Goal: Task Accomplishment & Management: Complete application form

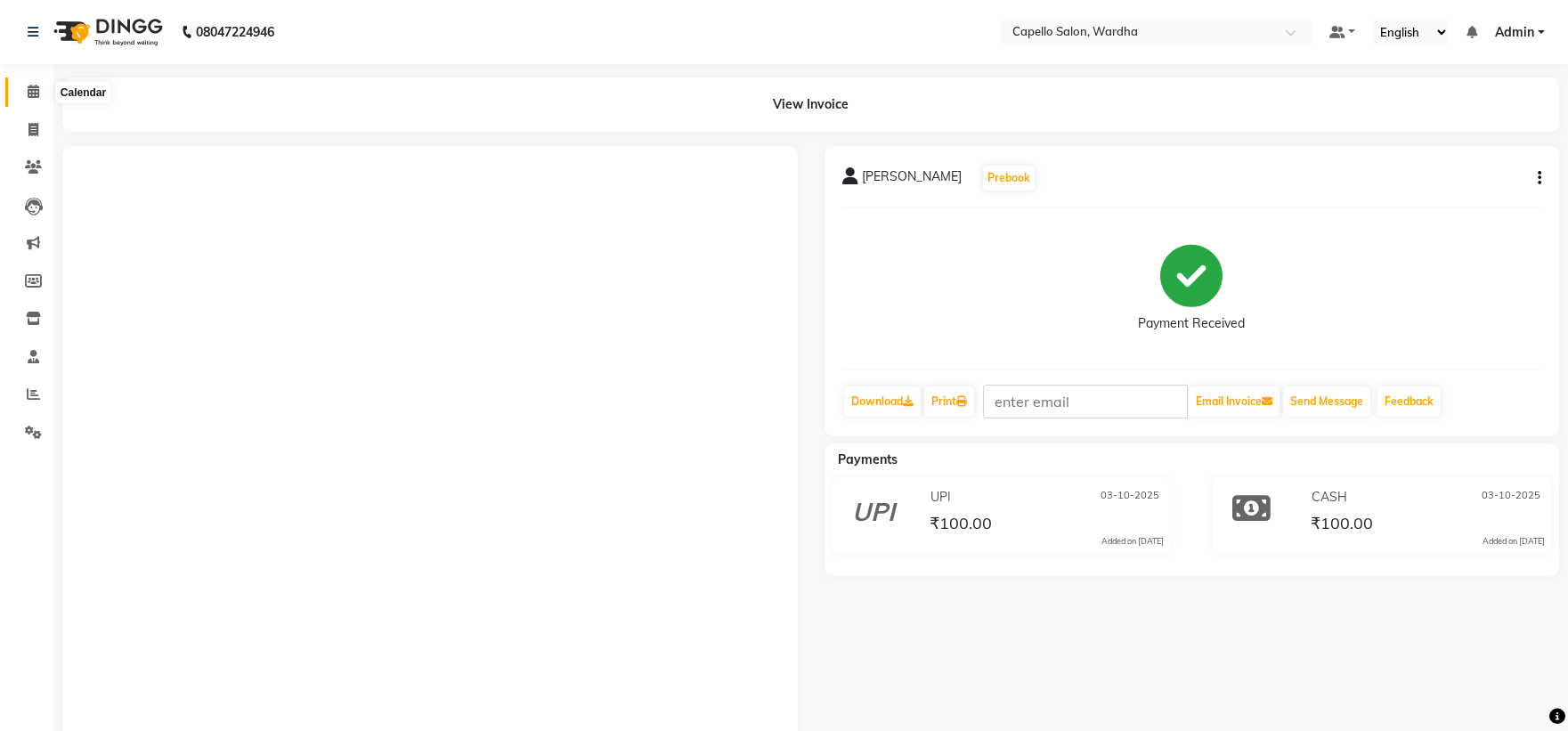
click at [33, 93] on icon at bounding box center [34, 91] width 12 height 13
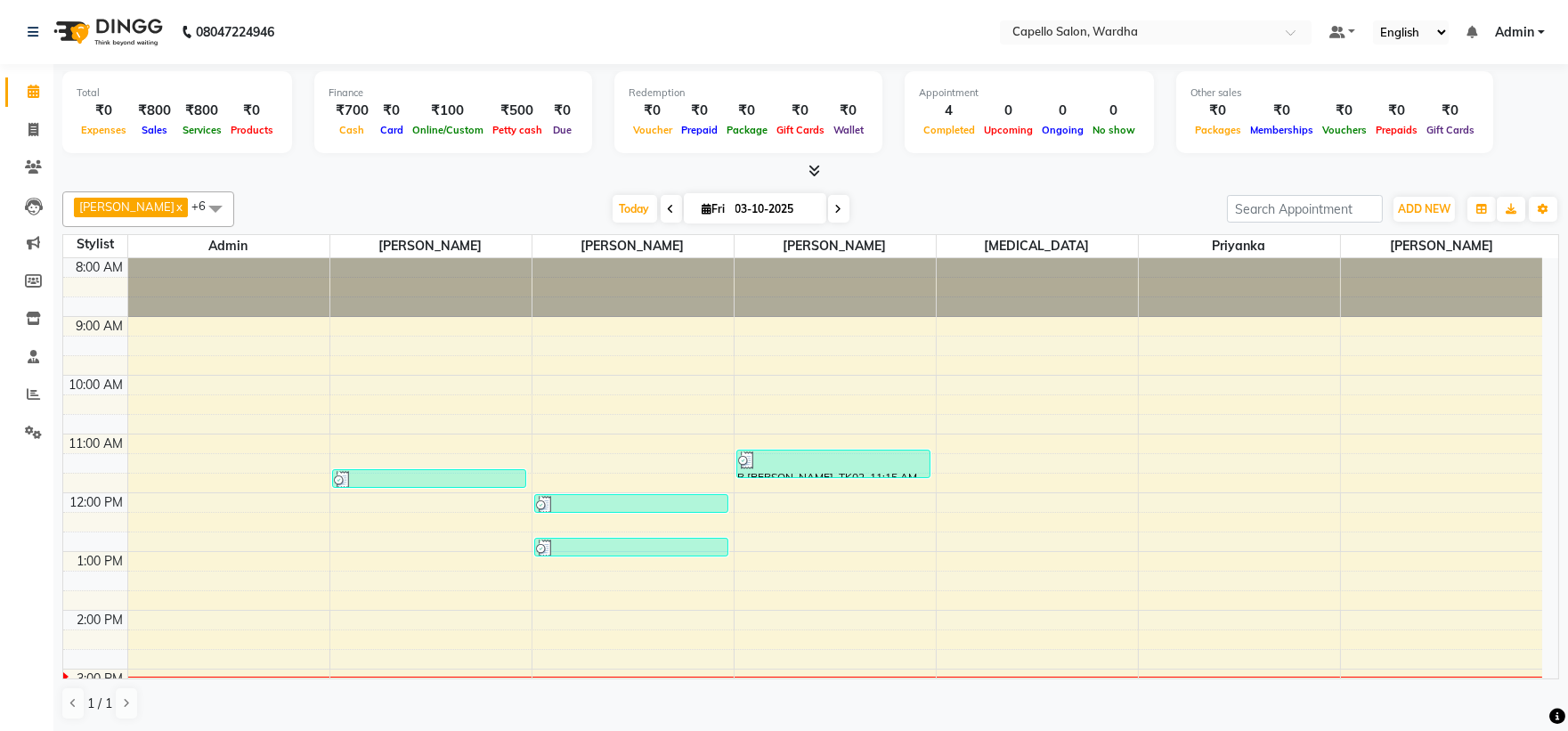
click at [34, 88] on icon at bounding box center [34, 91] width 12 height 13
click at [24, 223] on li "Leads" at bounding box center [27, 206] width 54 height 38
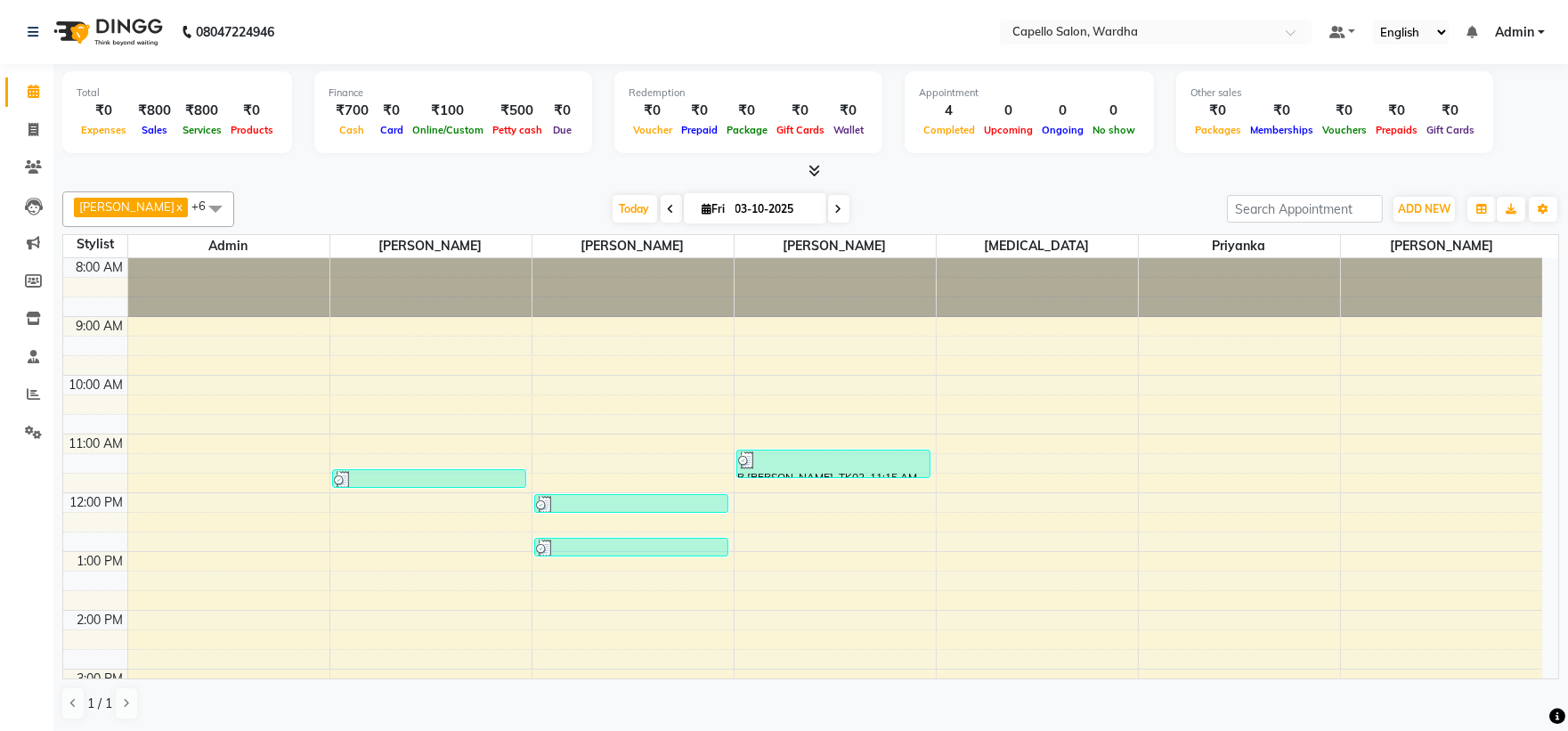
click at [825, 525] on div "8:00 AM 9:00 AM 10:00 AM 11:00 AM 12:00 PM 1:00 PM 2:00 PM 3:00 PM 4:00 PM 5:00…" at bounding box center [803, 641] width 1479 height 764
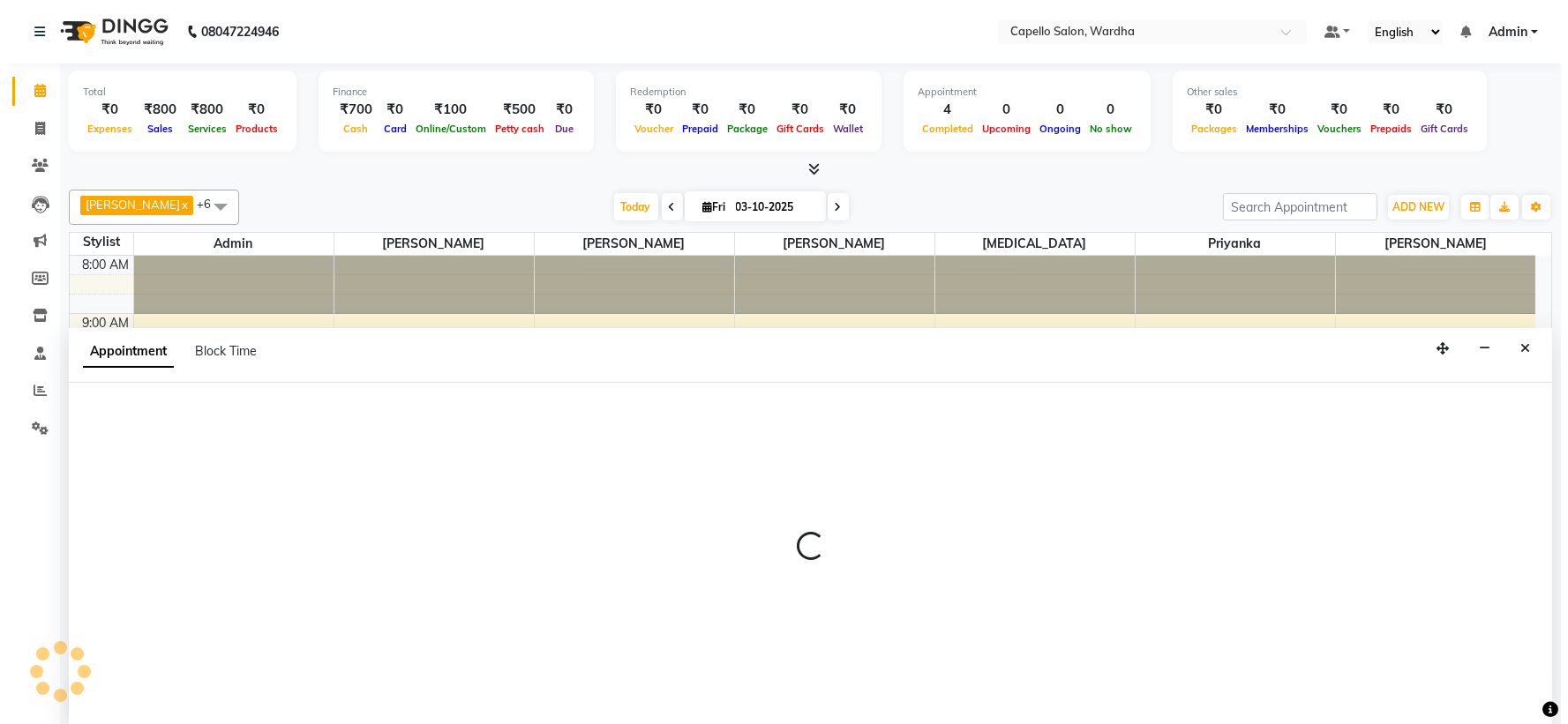
scroll to position [1, 0]
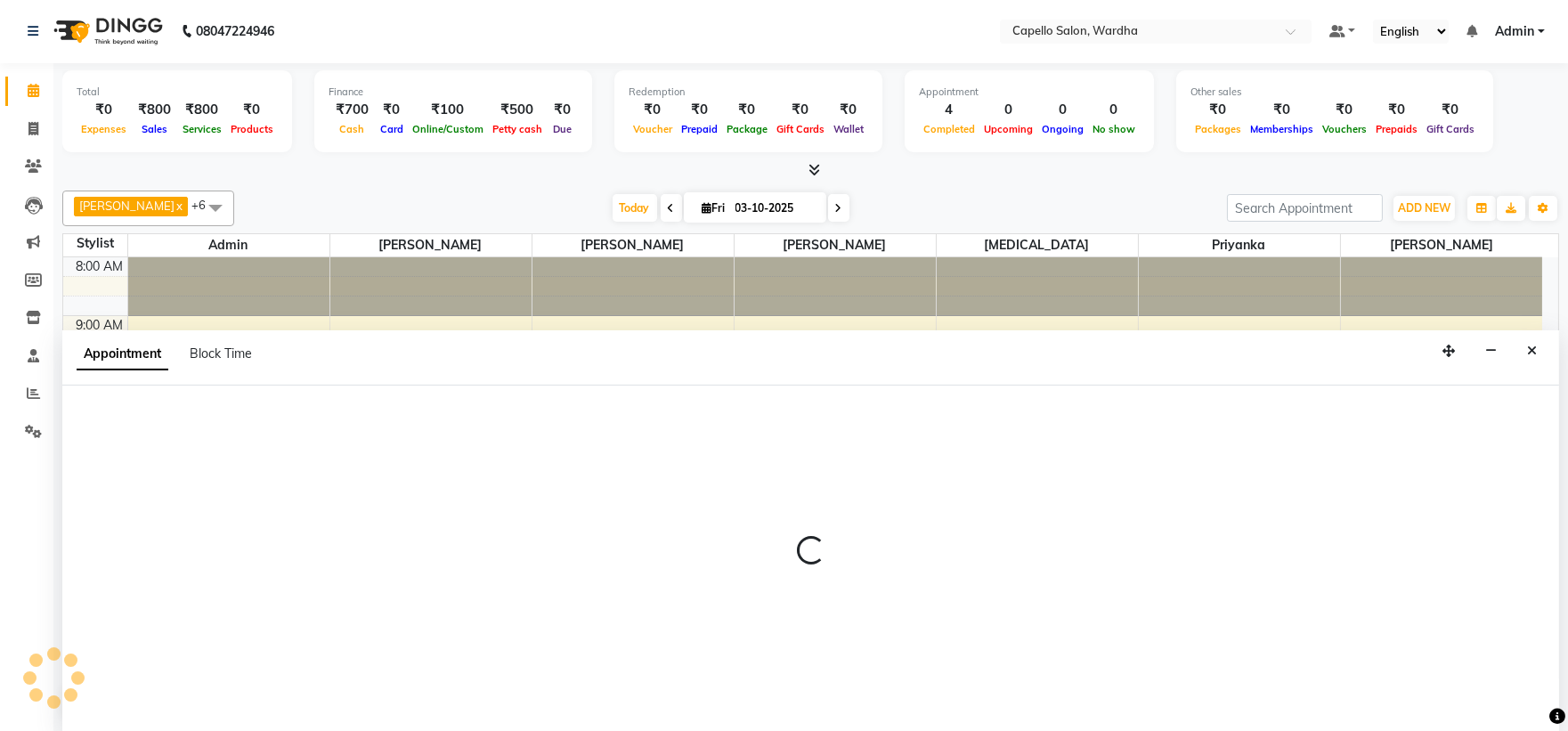
select select "82213"
select select "tentative"
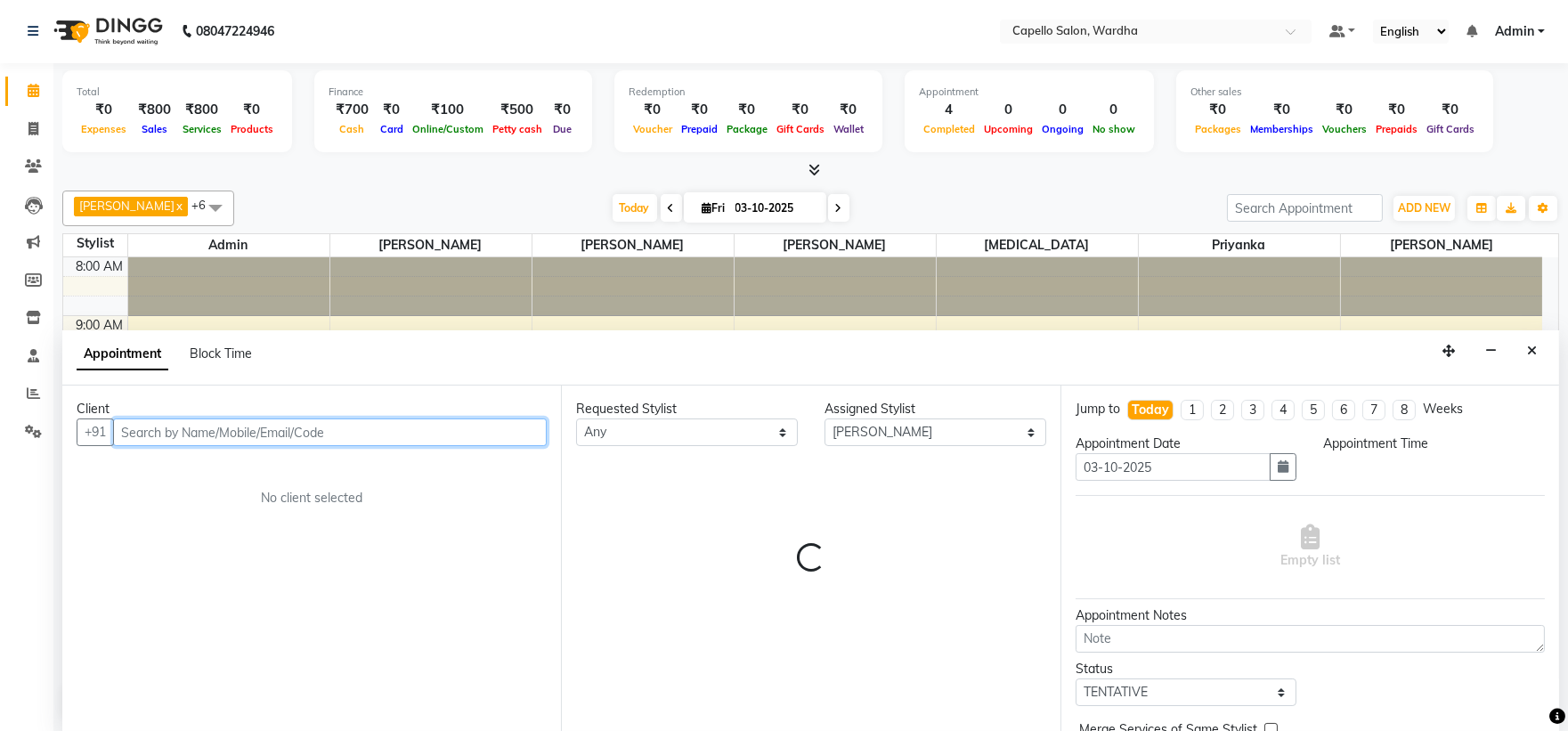
click at [180, 437] on input "text" at bounding box center [330, 432] width 434 height 28
select select "735"
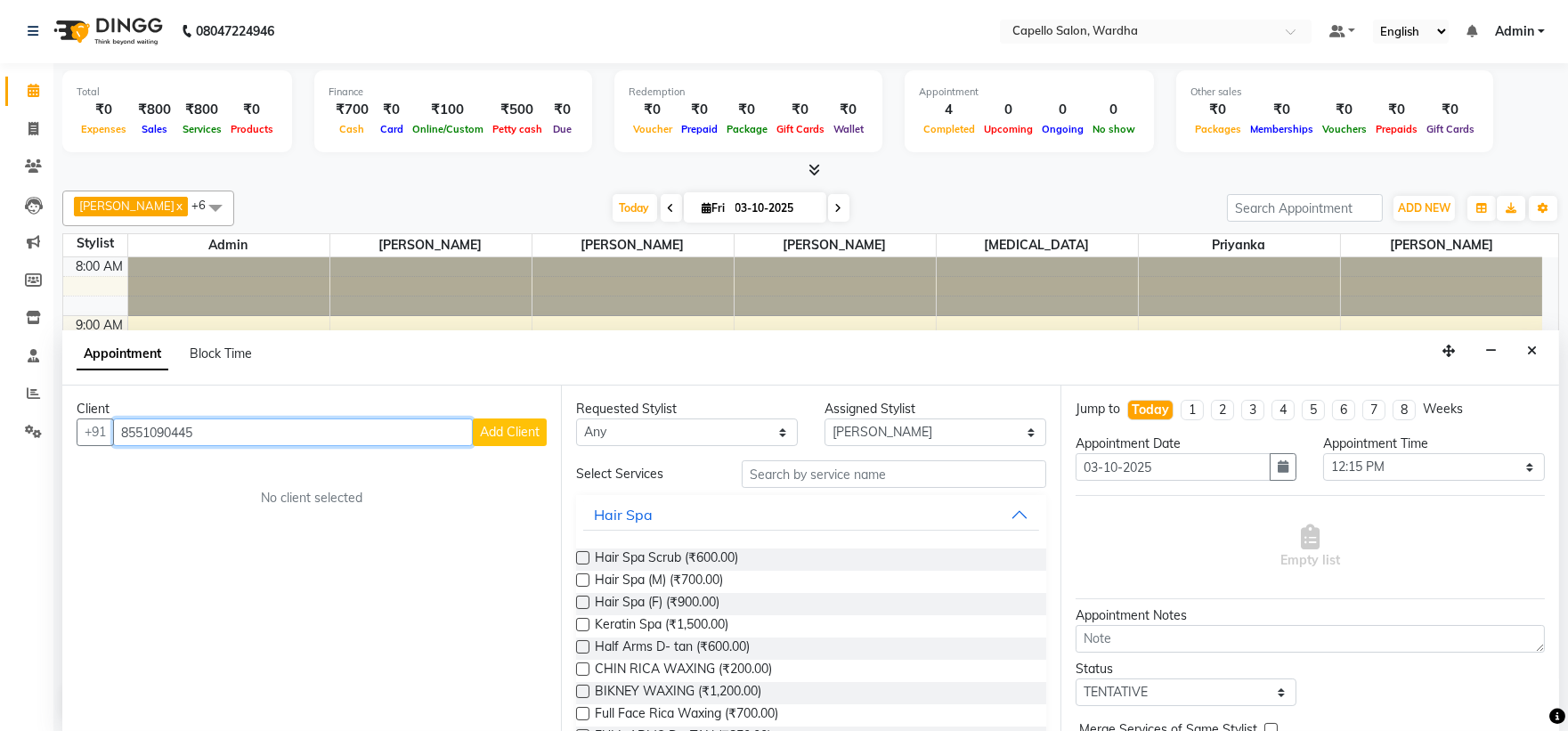
type input "8551090445"
click at [525, 418] on button "Add Client" at bounding box center [510, 432] width 74 height 28
select select "22"
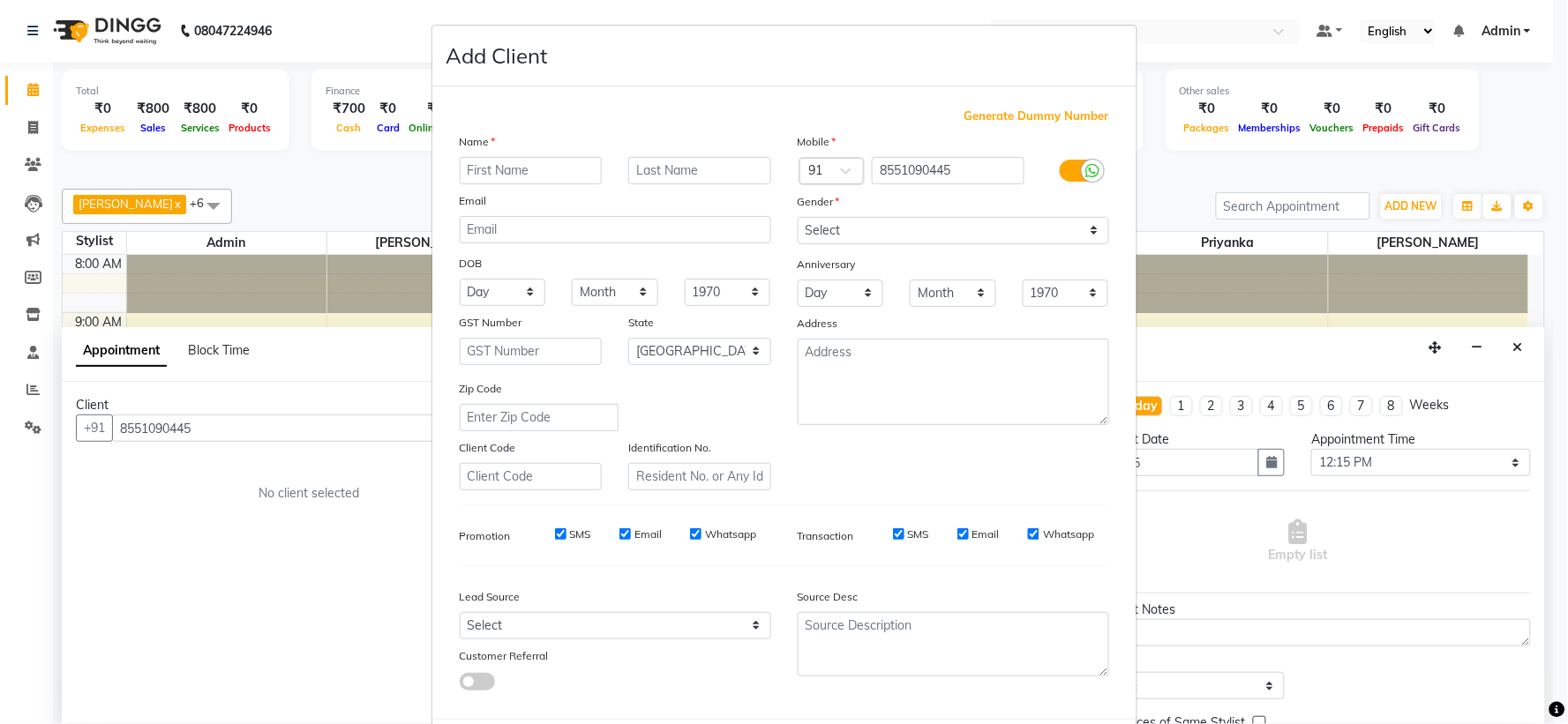
click at [484, 161] on input "text" at bounding box center [531, 171] width 143 height 28
type input "[PERSON_NAME]"
click at [853, 230] on select "Select [DEMOGRAPHIC_DATA] [DEMOGRAPHIC_DATA] Other Prefer Not To Say" at bounding box center [953, 231] width 312 height 28
select select "[DEMOGRAPHIC_DATA]"
click at [797, 217] on select "Select [DEMOGRAPHIC_DATA] [DEMOGRAPHIC_DATA] Other Prefer Not To Say" at bounding box center [953, 231] width 312 height 28
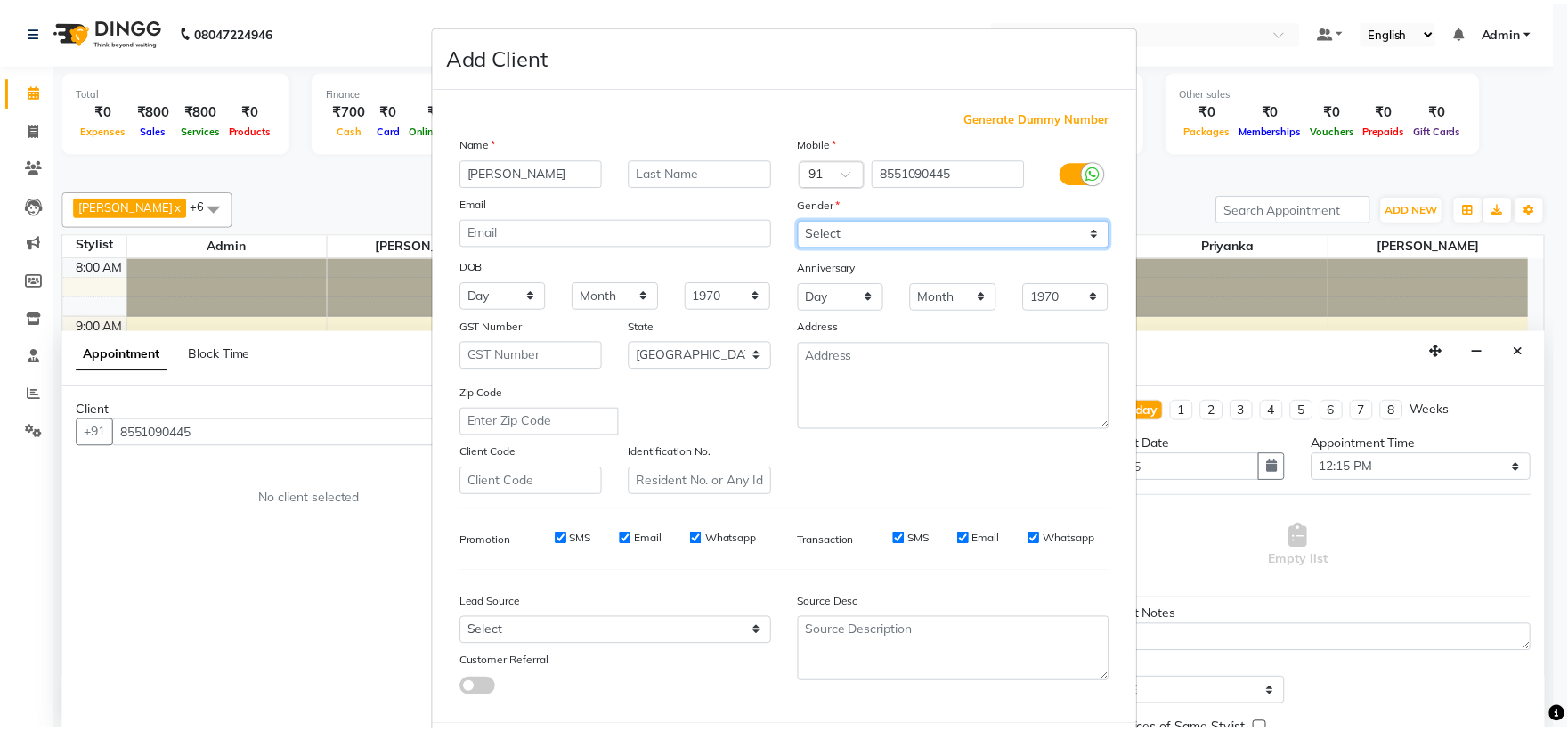
scroll to position [91, 0]
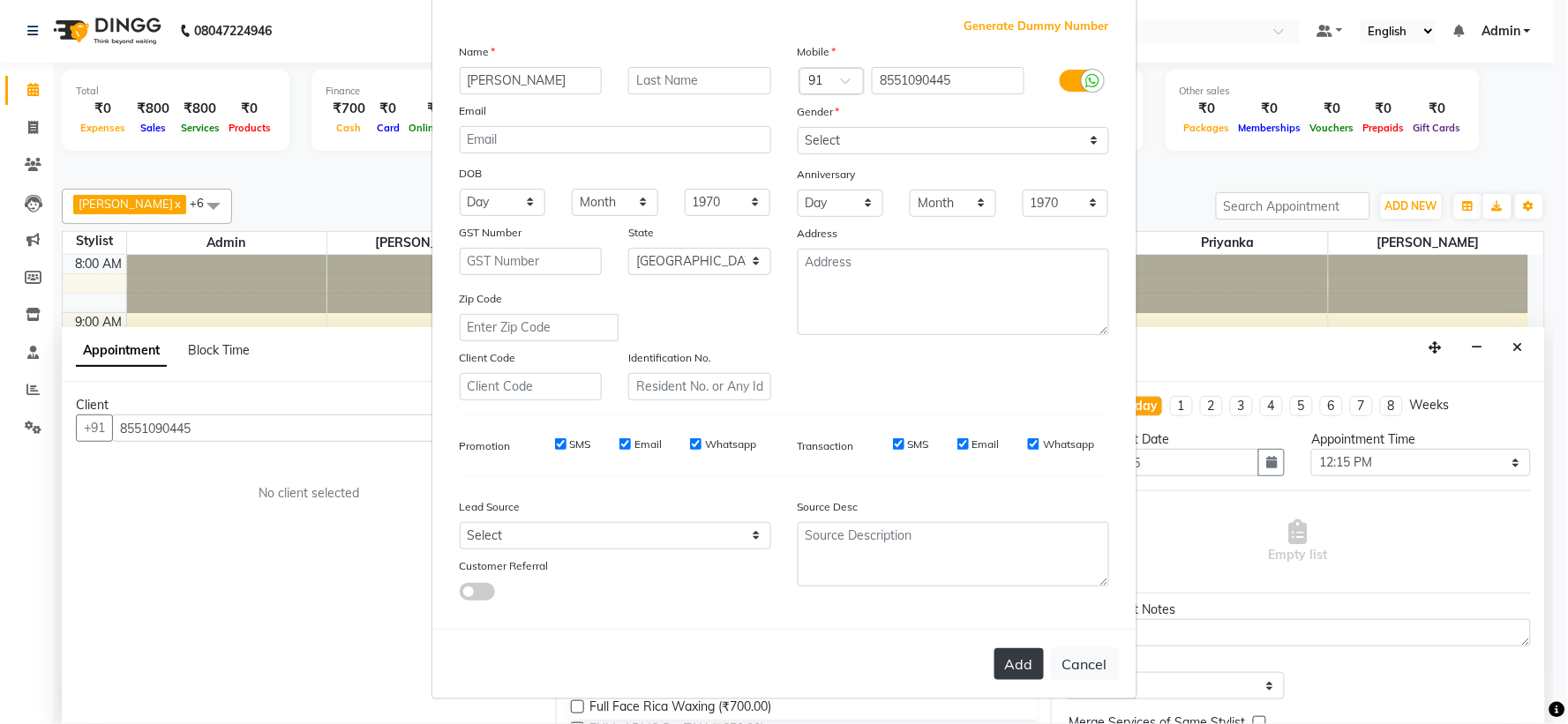
click at [1024, 667] on button "Add" at bounding box center [1019, 664] width 50 height 31
click at [1012, 660] on div "Add Cancel" at bounding box center [784, 663] width 704 height 70
select select
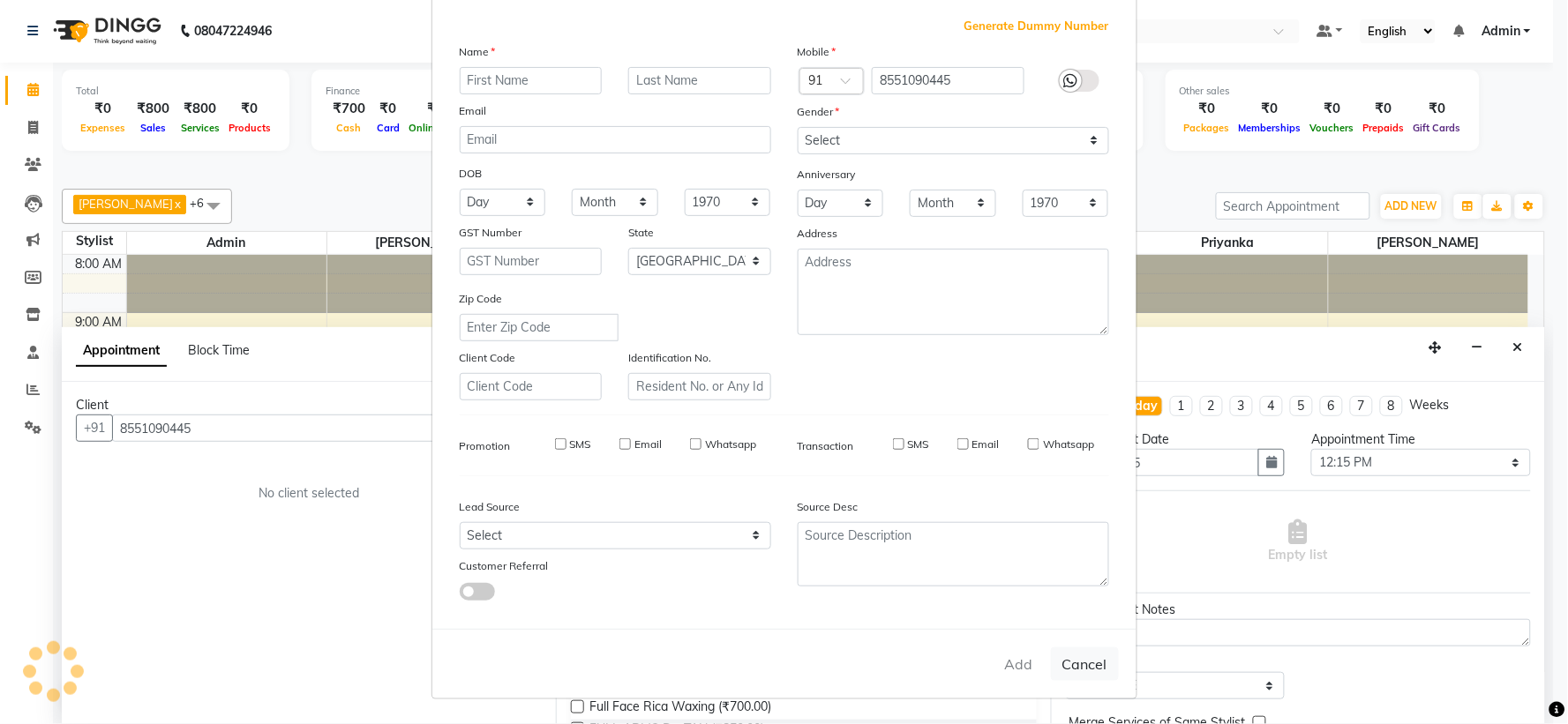
select select
select select "null"
select select
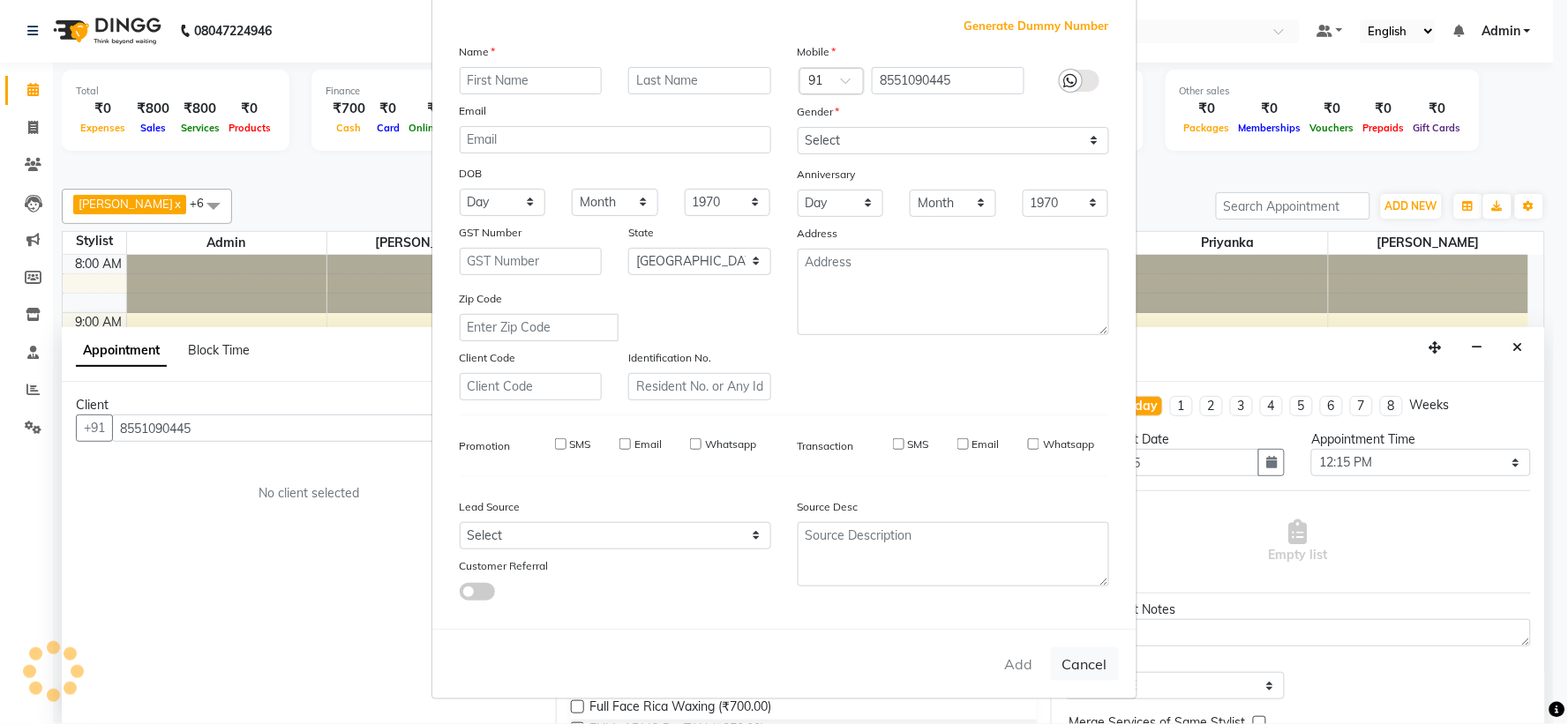
select select
checkbox input "false"
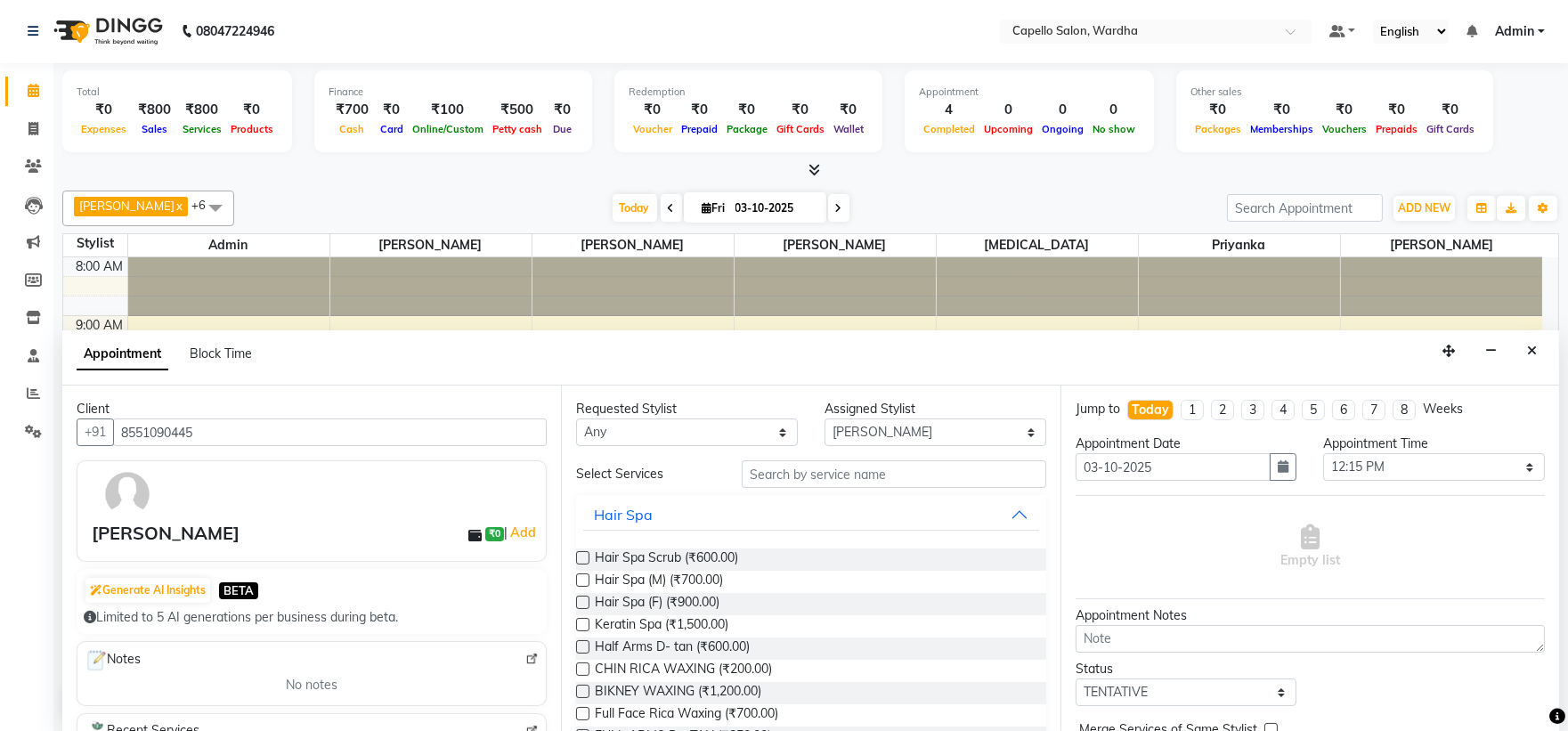
click at [768, 459] on div "Requested Stylist Any Admin [PERSON_NAME] [MEDICAL_DATA] nitim [PERSON_NAME] [P…" at bounding box center [809, 558] width 499 height 345
click at [777, 473] on input "text" at bounding box center [893, 474] width 305 height 28
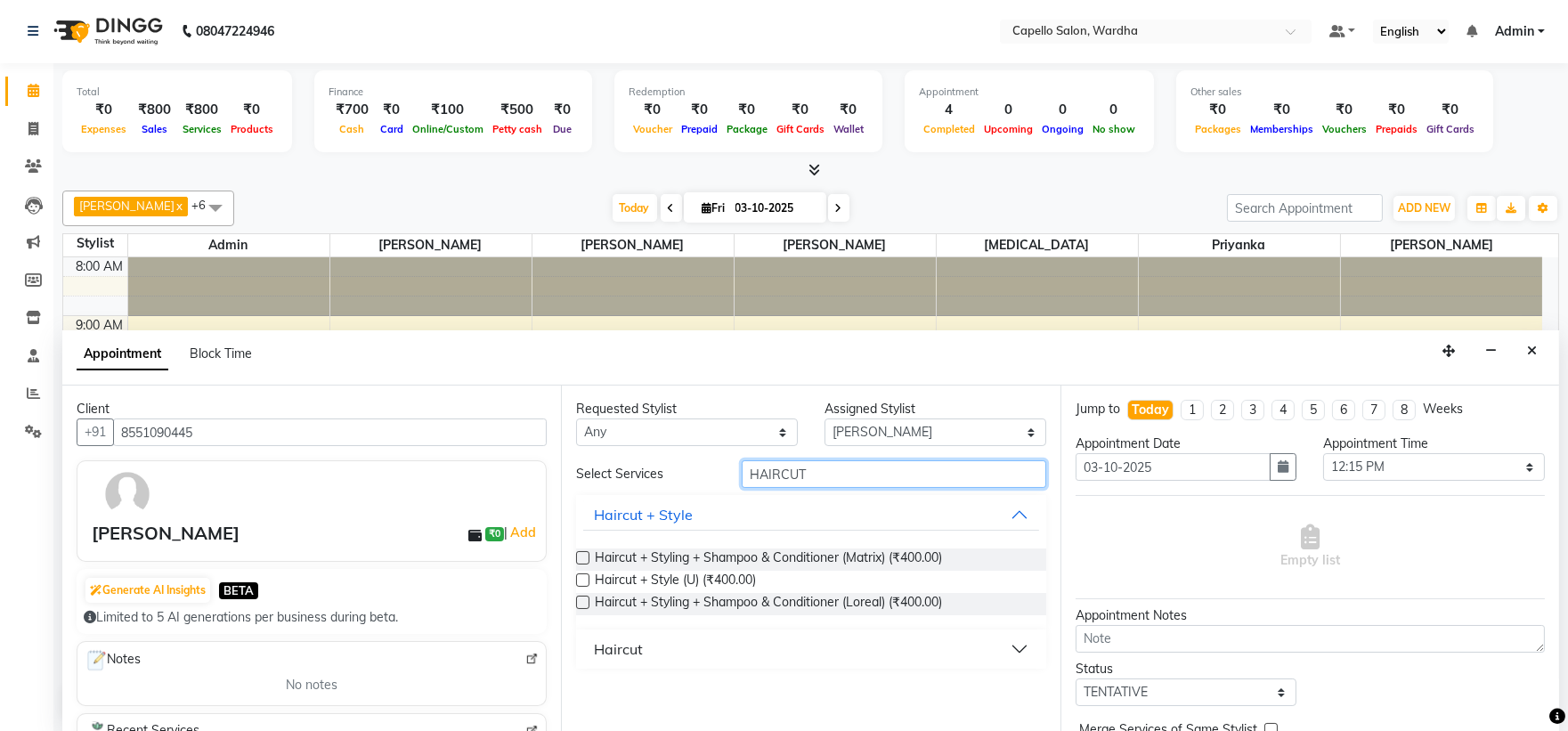
type input "HAIRCUT"
click at [615, 646] on div "Haircut" at bounding box center [618, 649] width 49 height 21
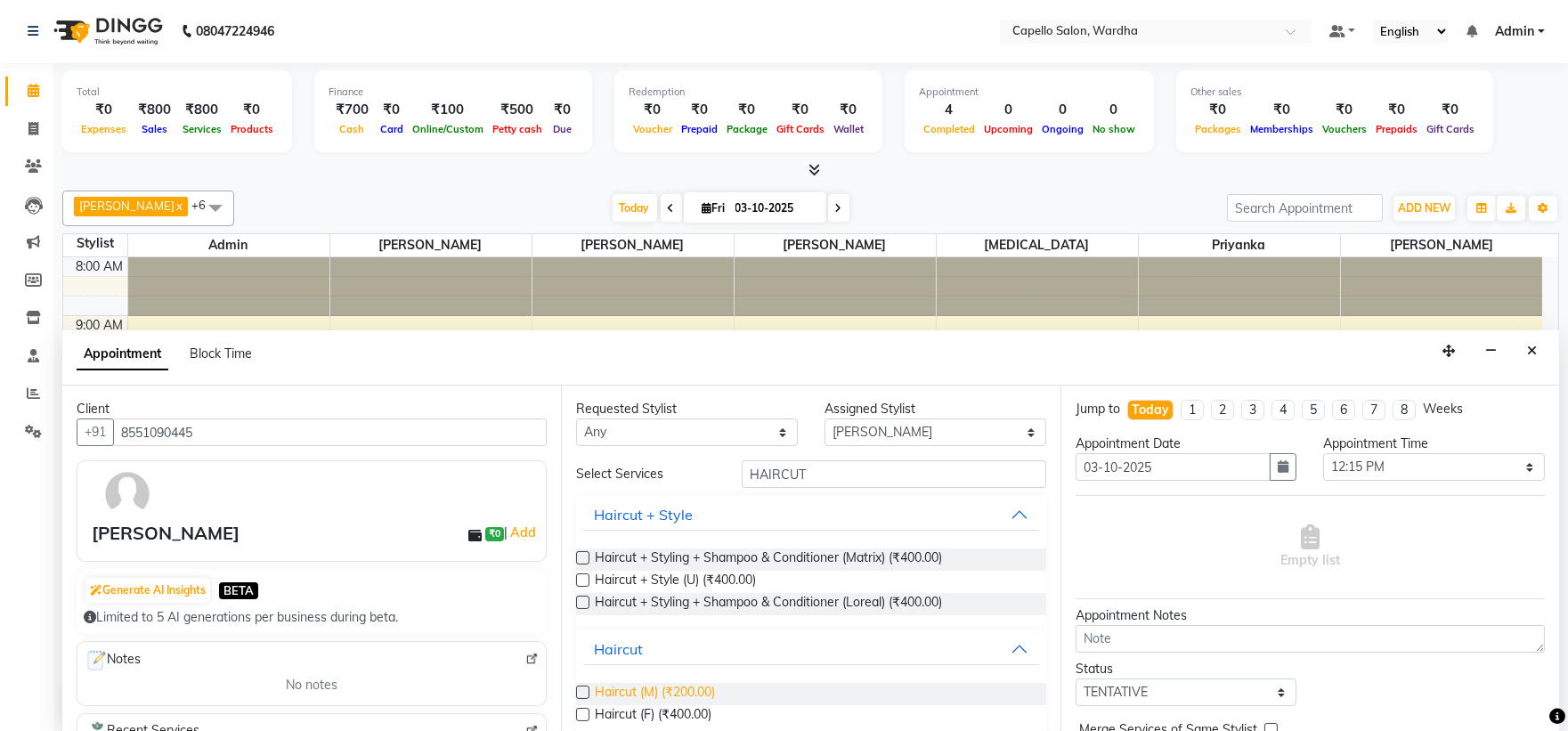
click at [674, 688] on span "Haircut (M) (₹200.00)" at bounding box center [655, 693] width 120 height 22
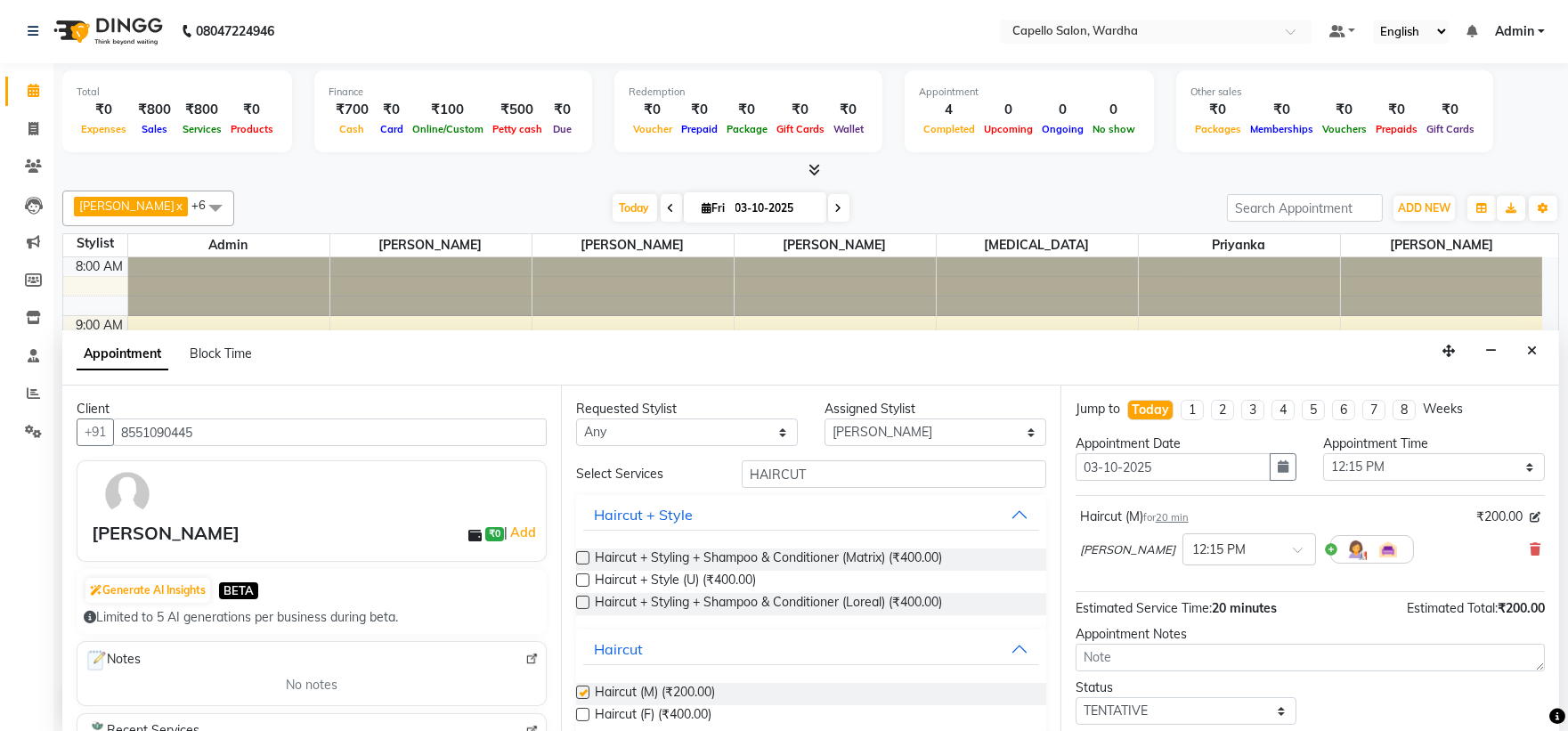
checkbox input "false"
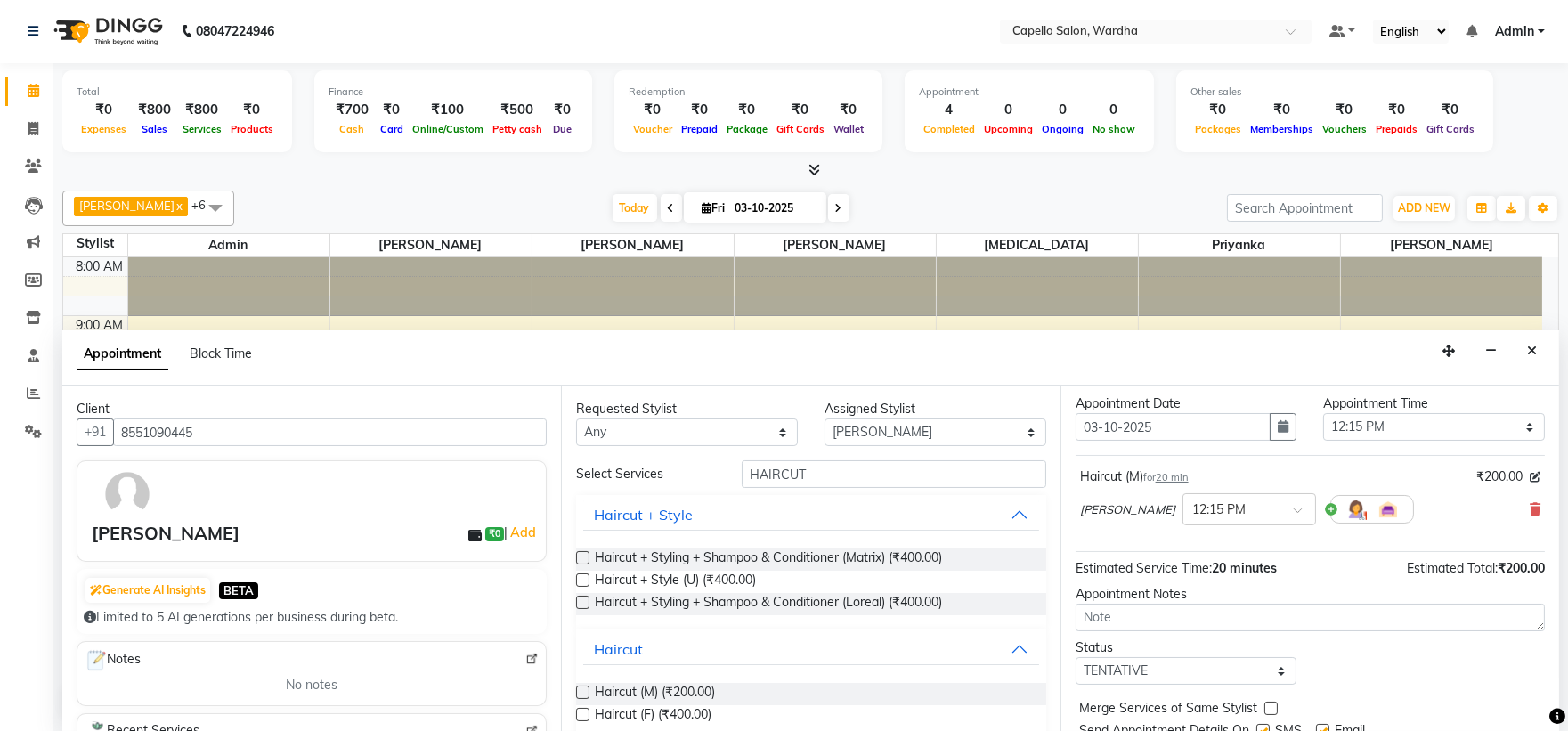
scroll to position [105, 0]
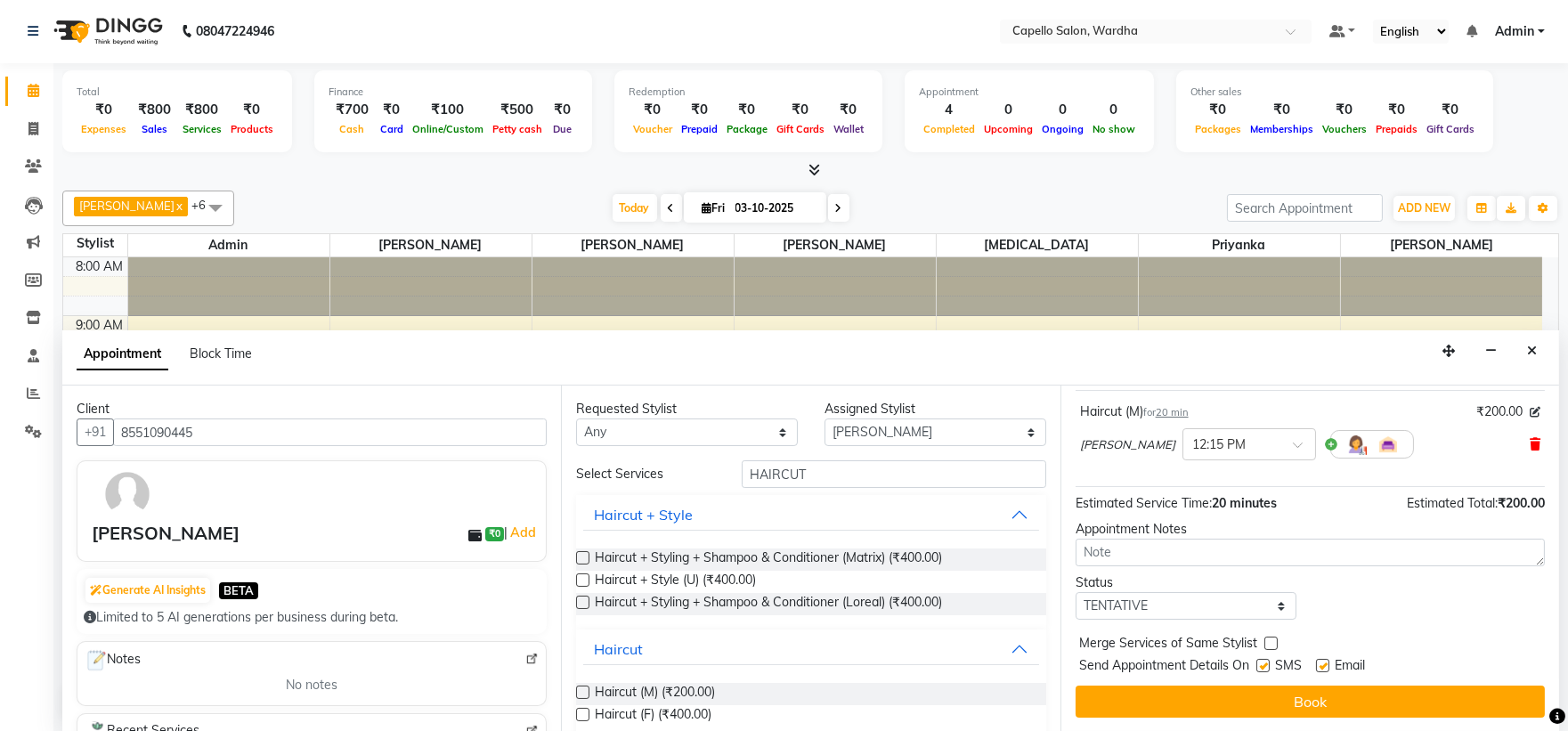
click at [1530, 442] on icon at bounding box center [1534, 444] width 11 height 13
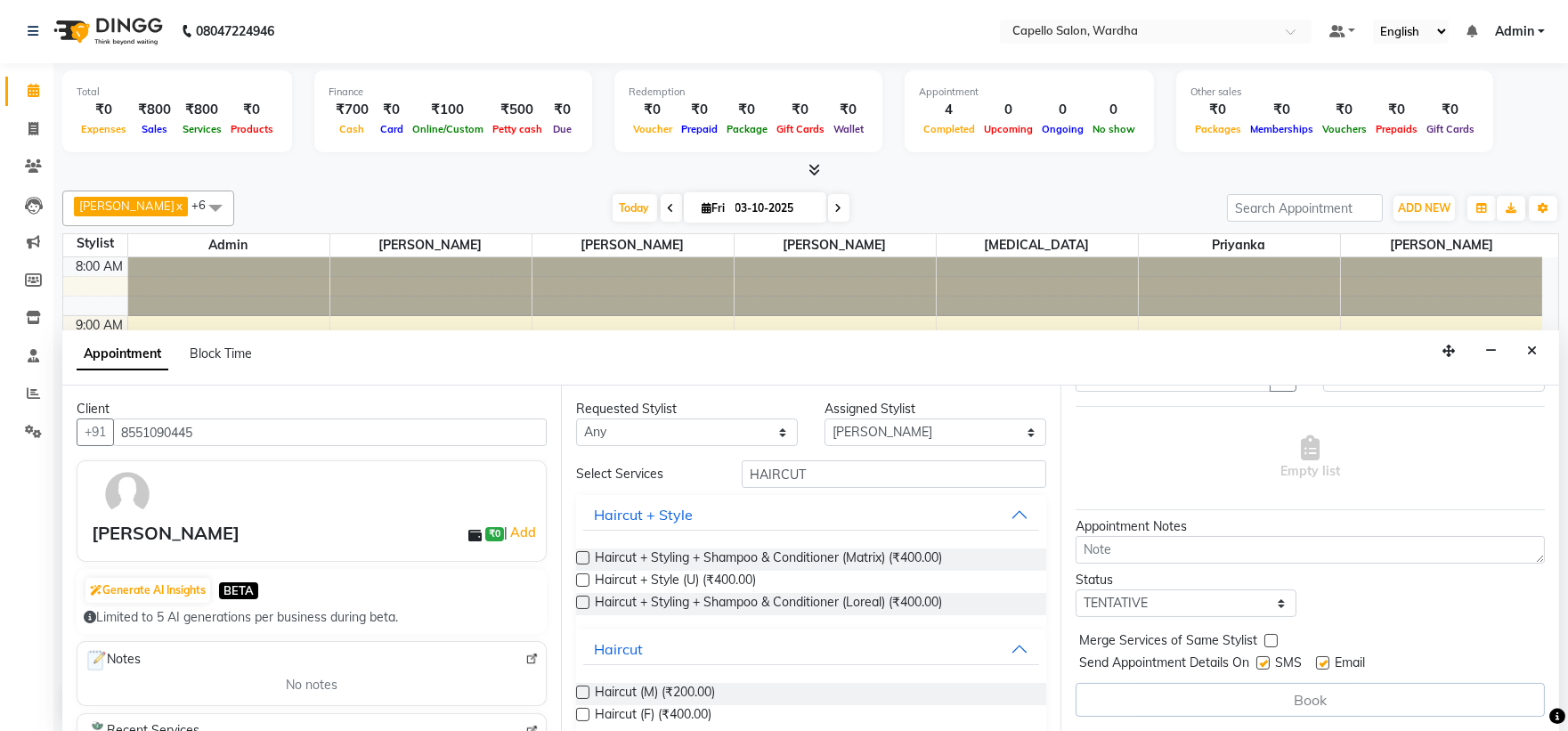
scroll to position [90, 0]
click at [887, 469] on input "HAIRCUT" at bounding box center [893, 474] width 305 height 28
click at [886, 469] on input "HAIRCUT" at bounding box center [893, 474] width 305 height 28
click at [885, 469] on input "HAIRCUT" at bounding box center [893, 474] width 305 height 28
click at [885, 468] on input "HAIRCUT" at bounding box center [893, 474] width 305 height 28
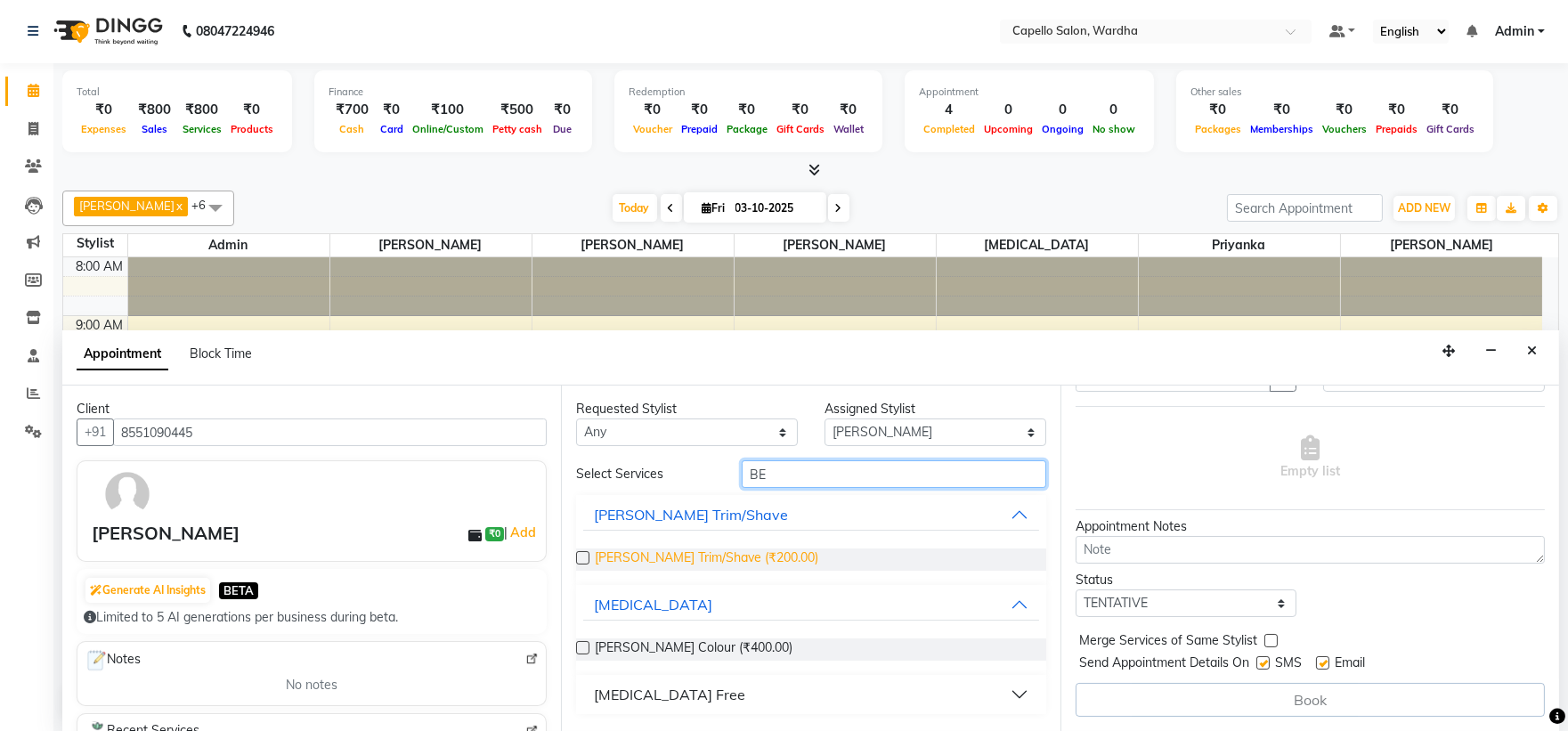
type input "BE"
click at [718, 549] on span "[PERSON_NAME] Trim/Shave (₹200.00)" at bounding box center [707, 559] width 223 height 22
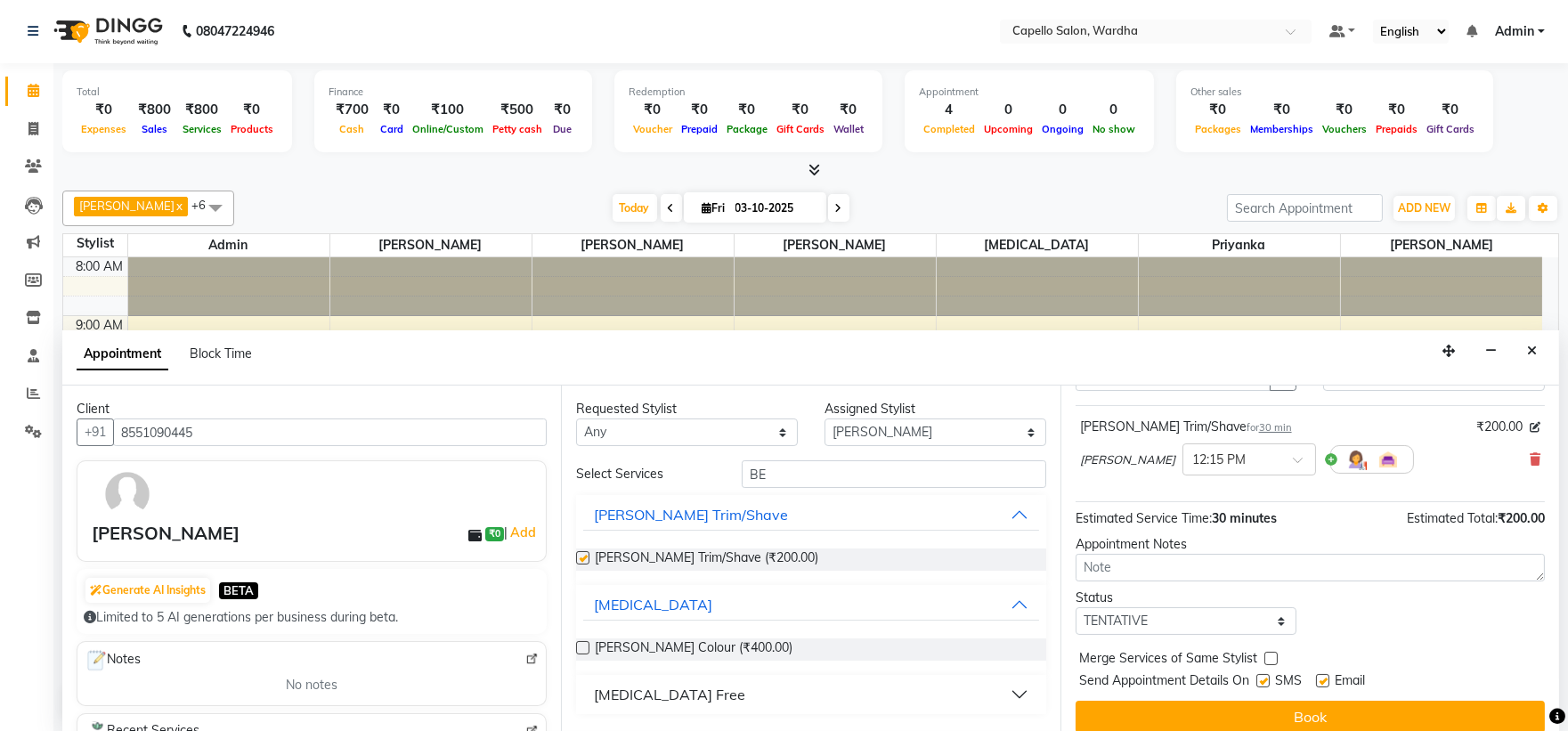
scroll to position [105, 0]
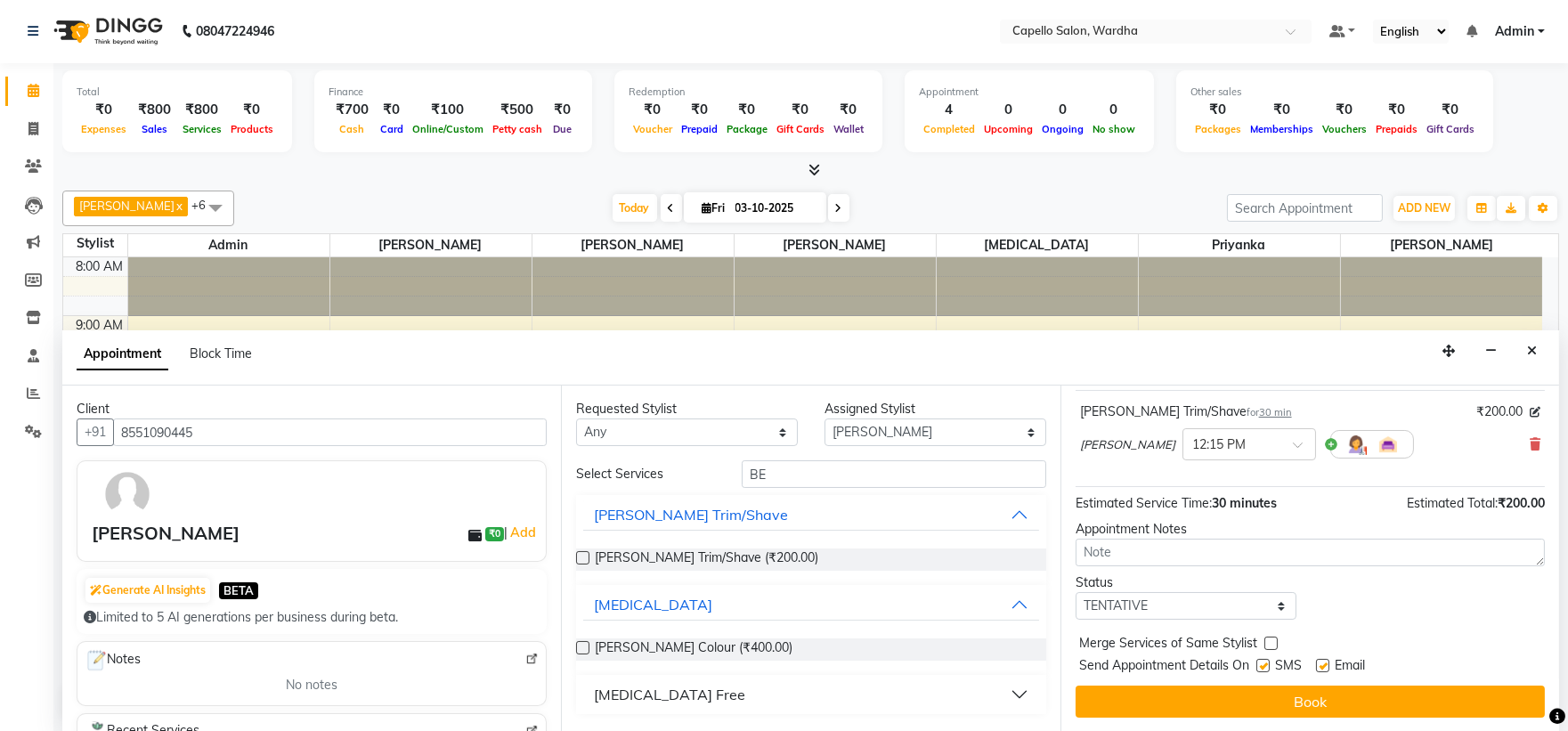
checkbox input "false"
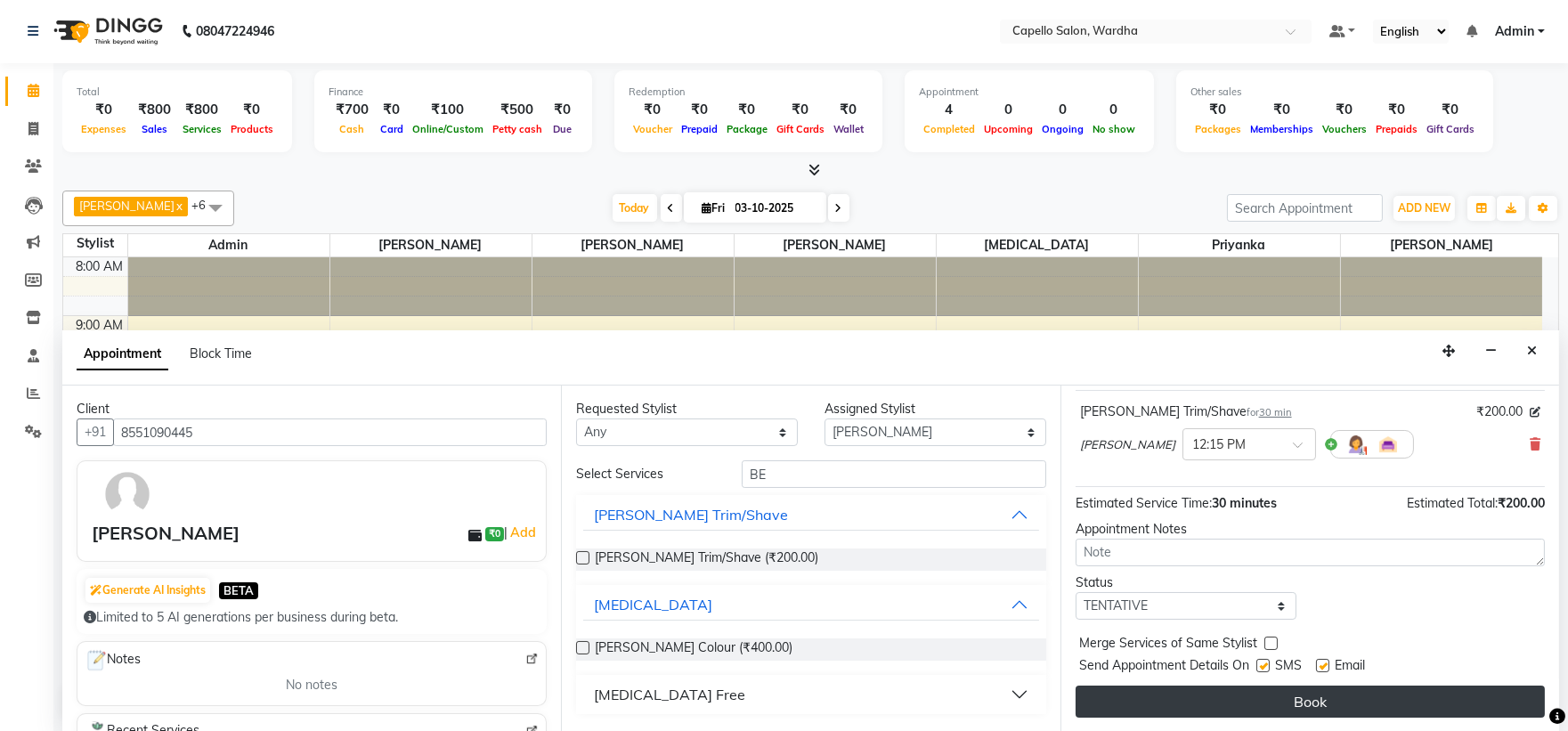
click at [1270, 696] on button "Book" at bounding box center [1310, 701] width 469 height 32
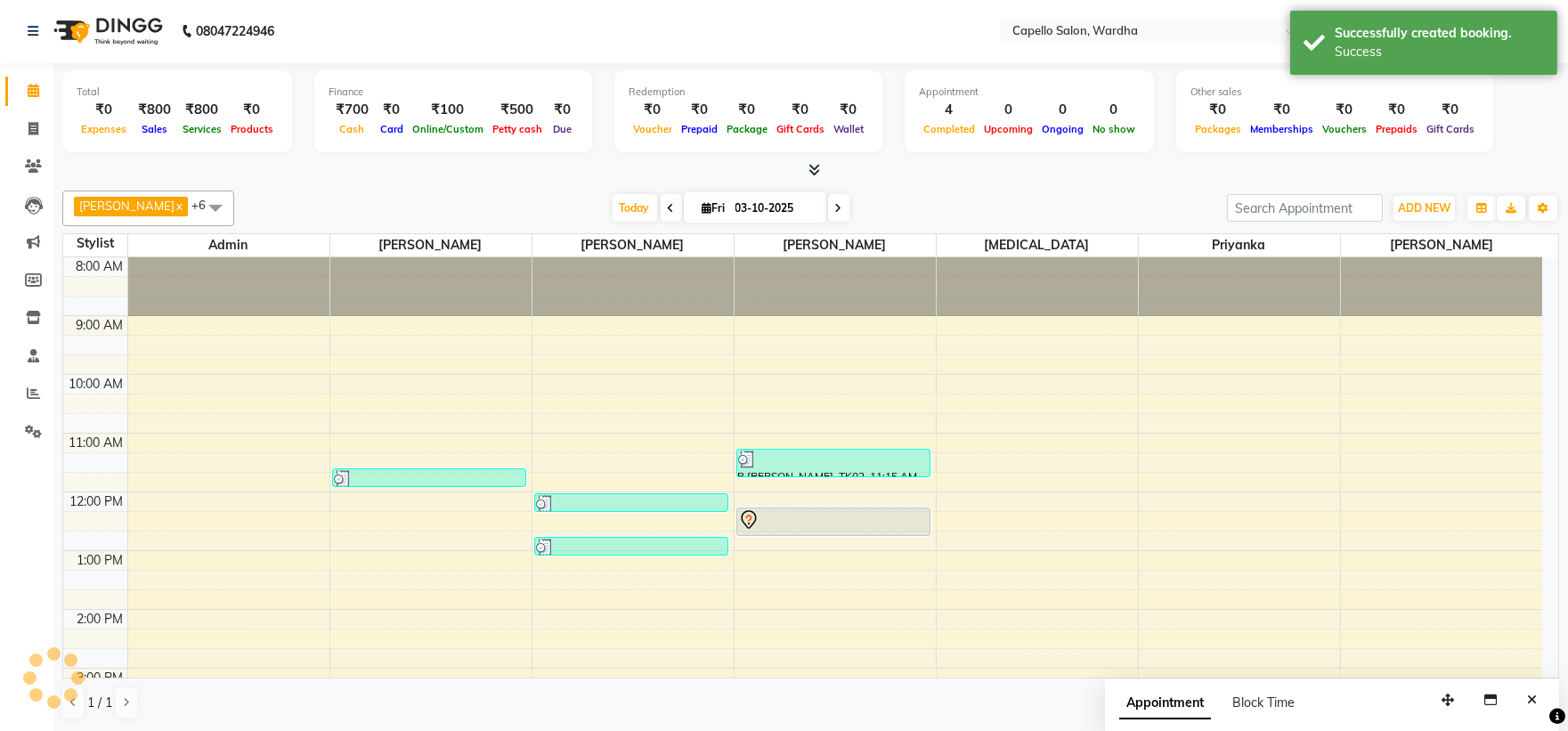
scroll to position [0, 0]
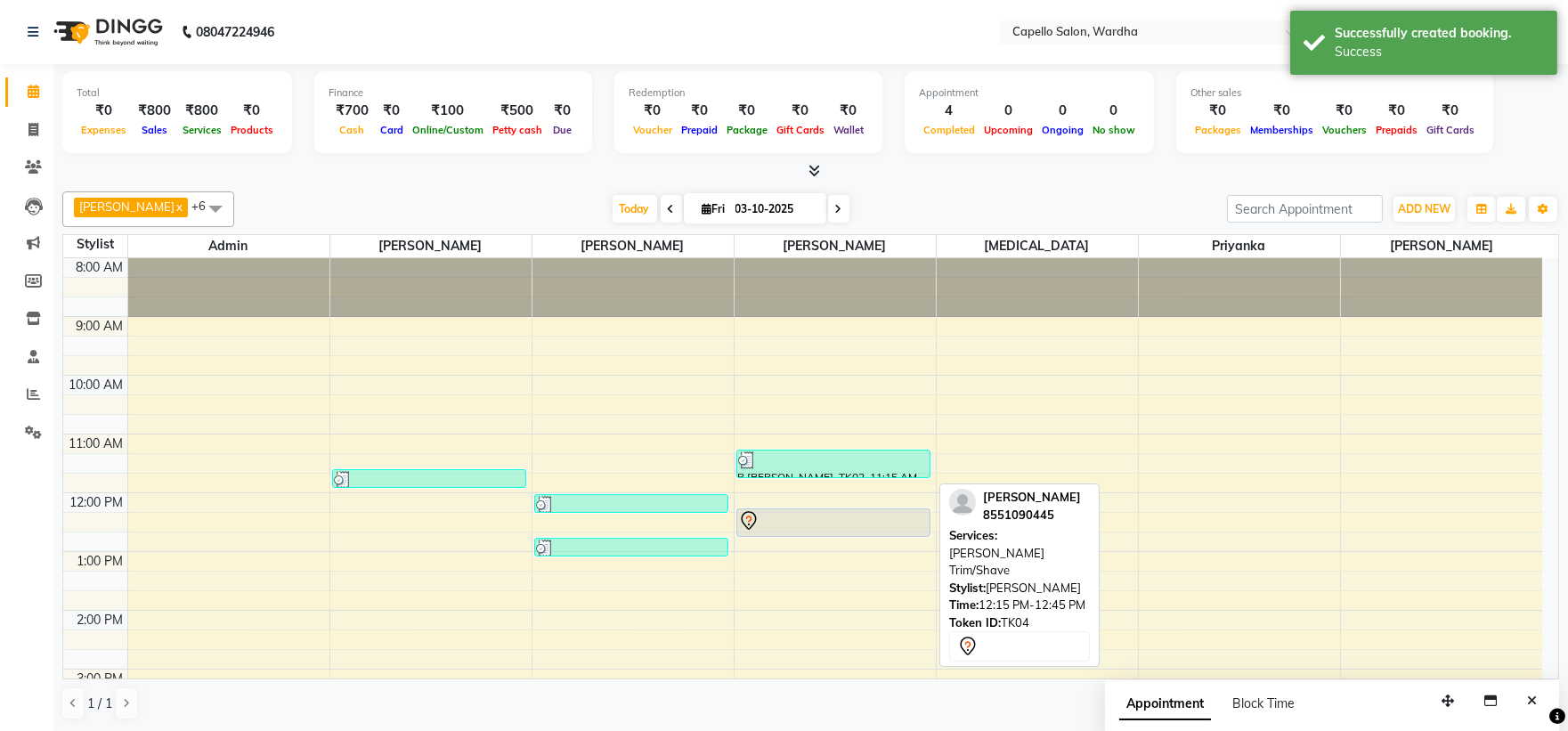
click at [788, 522] on div at bounding box center [834, 521] width 190 height 21
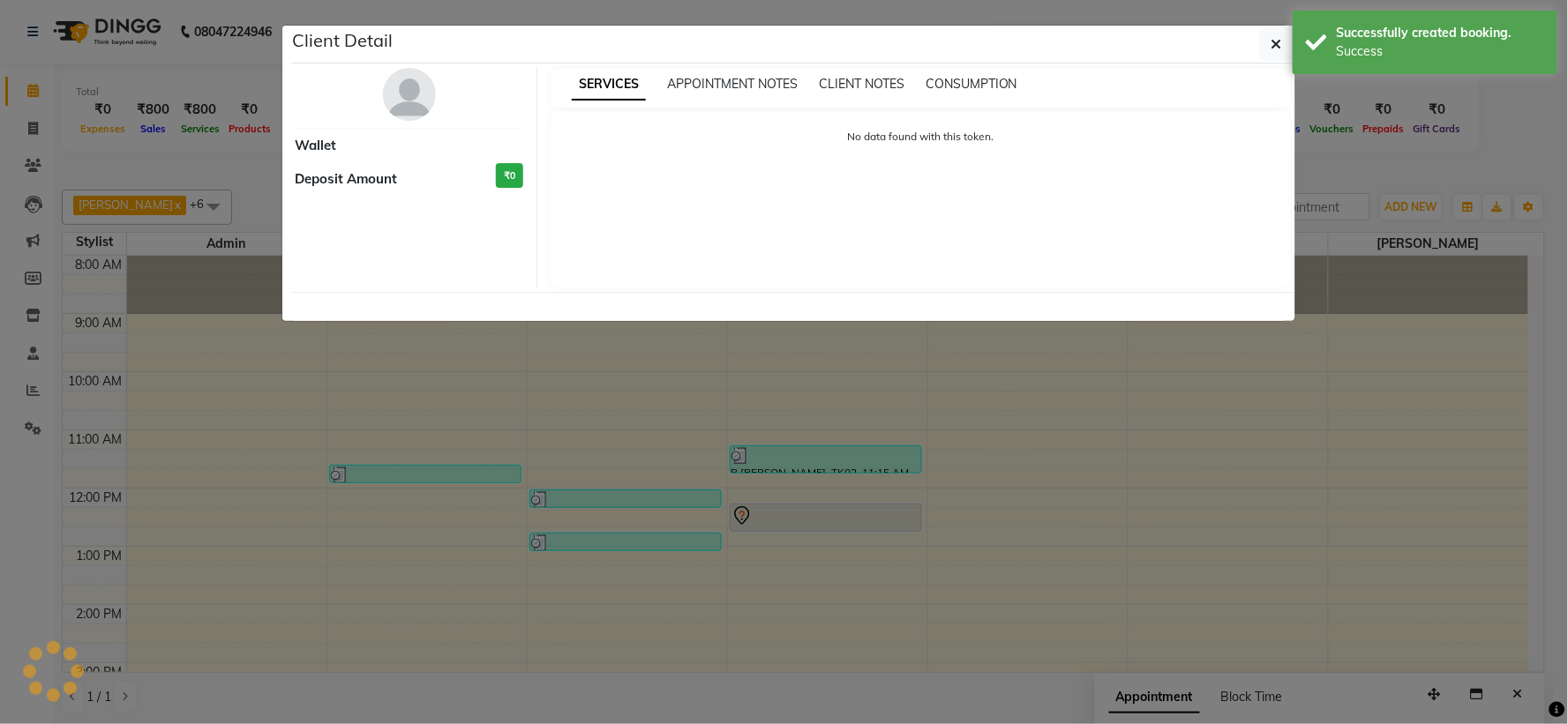
select select "7"
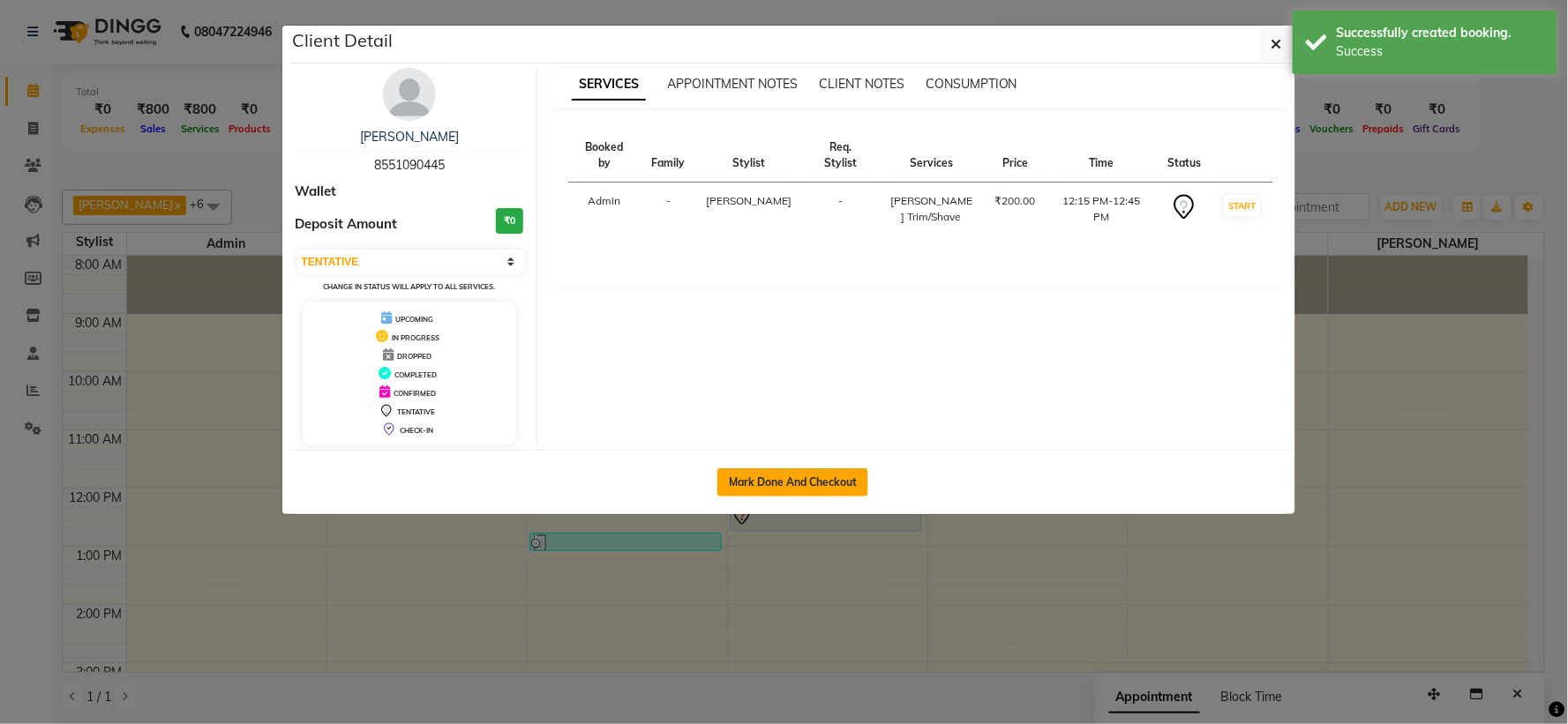
click at [847, 488] on button "Mark Done And Checkout" at bounding box center [793, 483] width 151 height 29
select select "service"
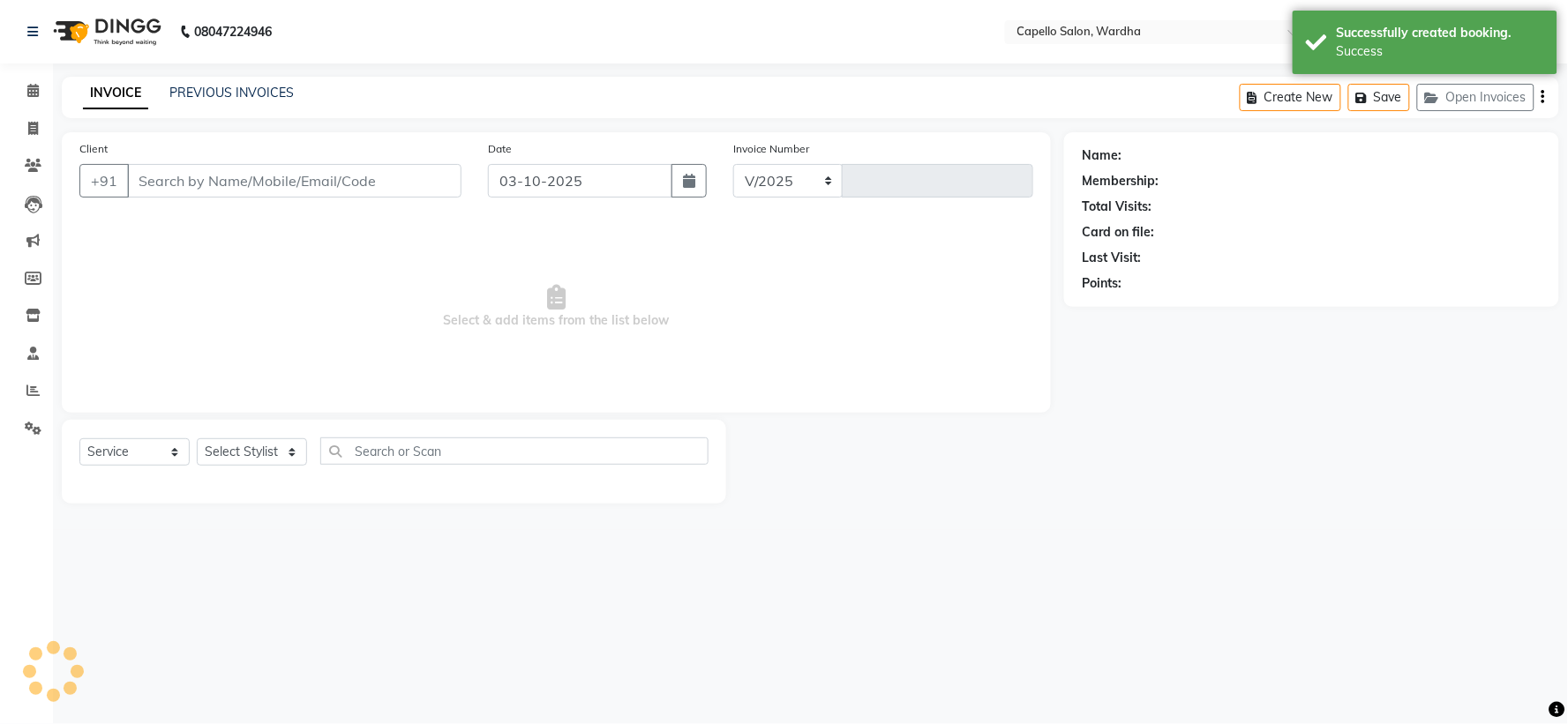
select select "4620"
type input "2518"
type input "8551090445"
select select "82213"
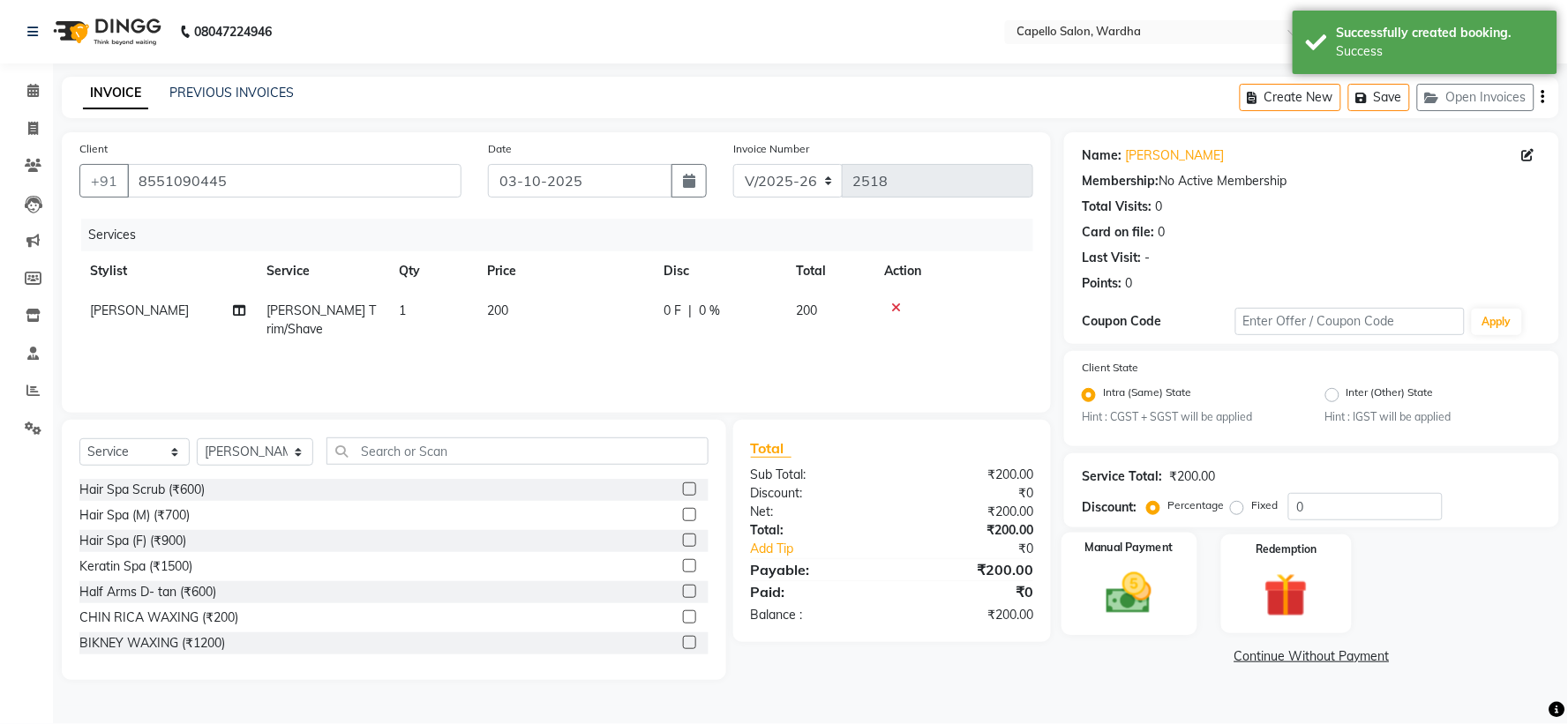
click at [1156, 614] on img at bounding box center [1130, 594] width 74 height 53
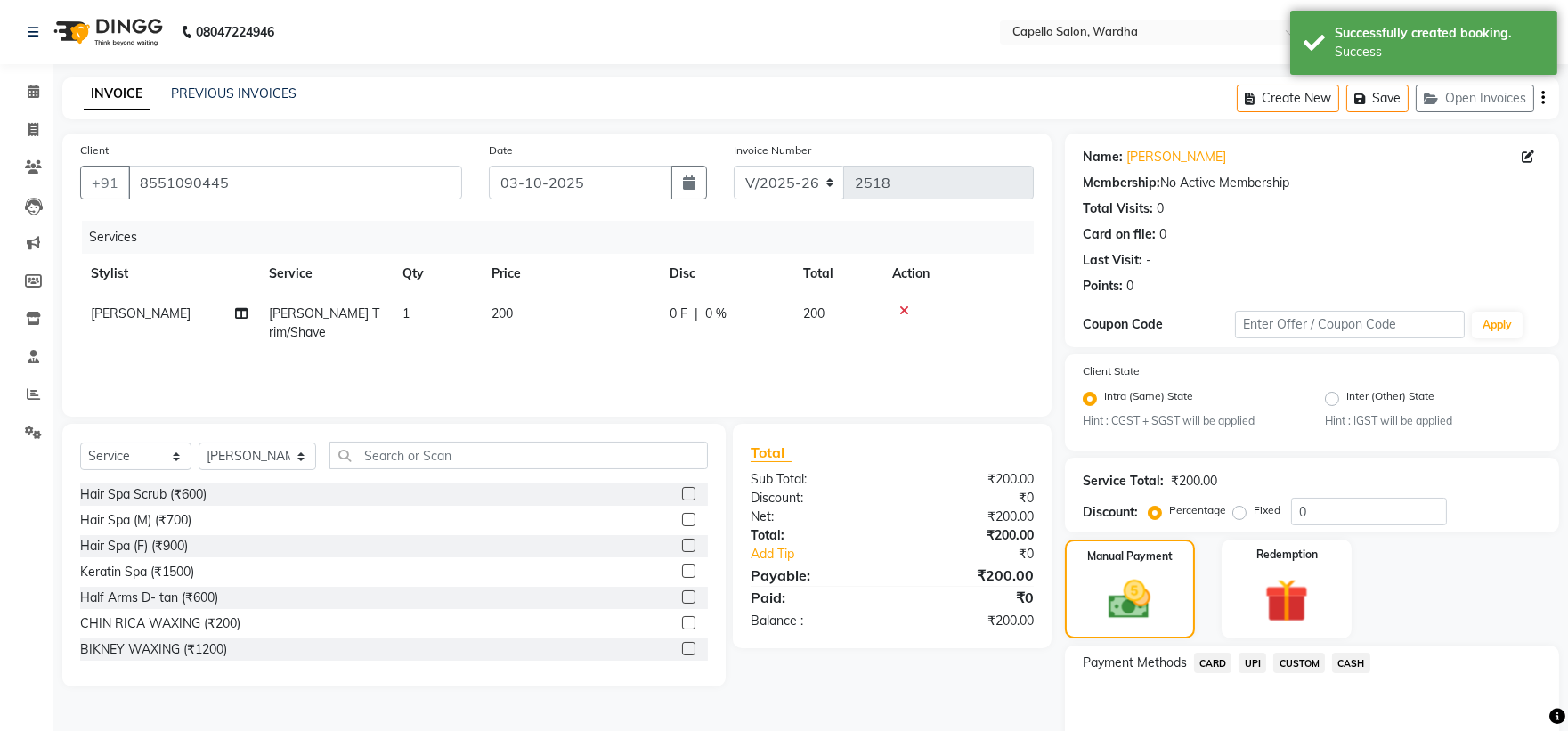
click at [1252, 661] on span "UPI" at bounding box center [1252, 663] width 28 height 20
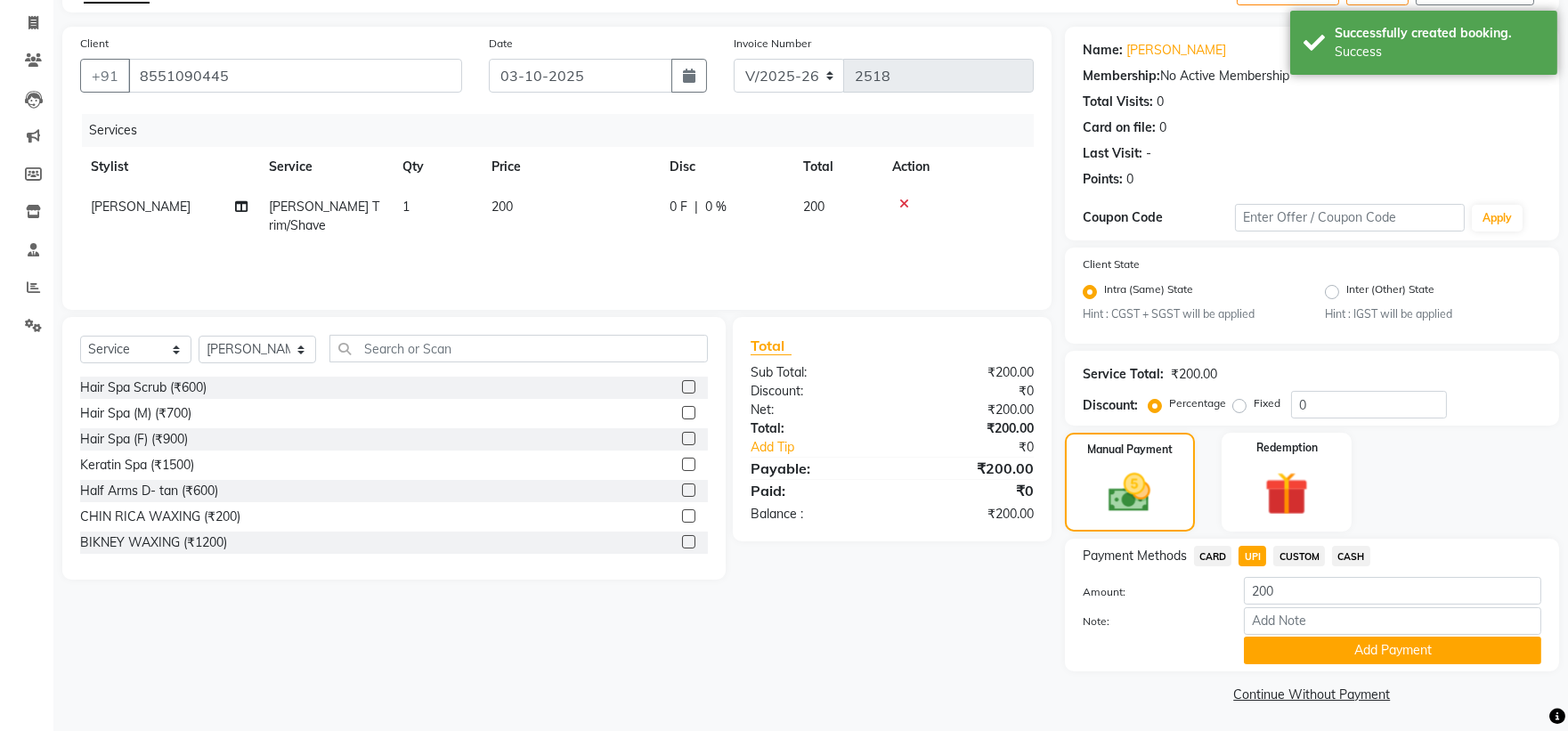
scroll to position [112, 0]
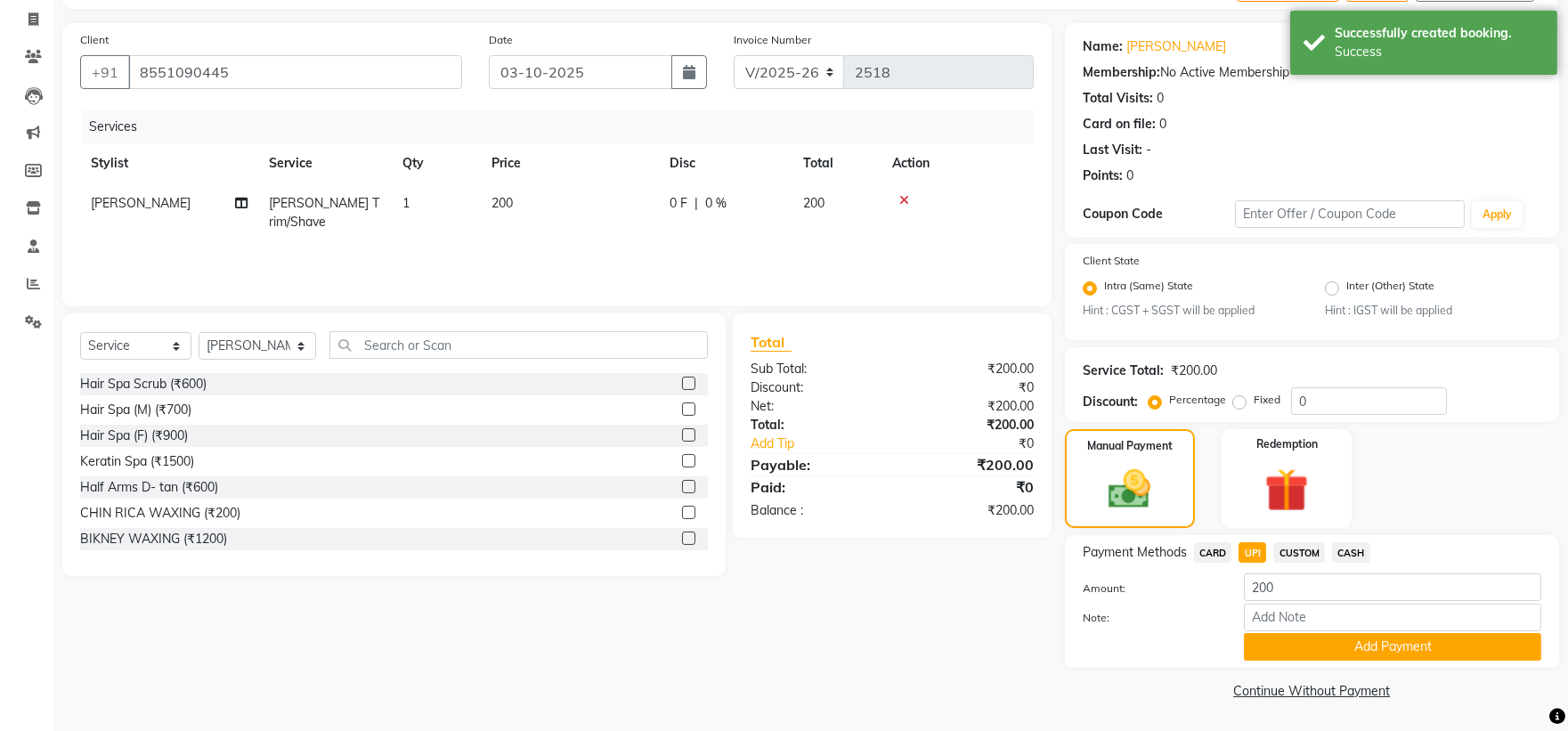
click at [1374, 631] on div "Note:" at bounding box center [1311, 618] width 485 height 30
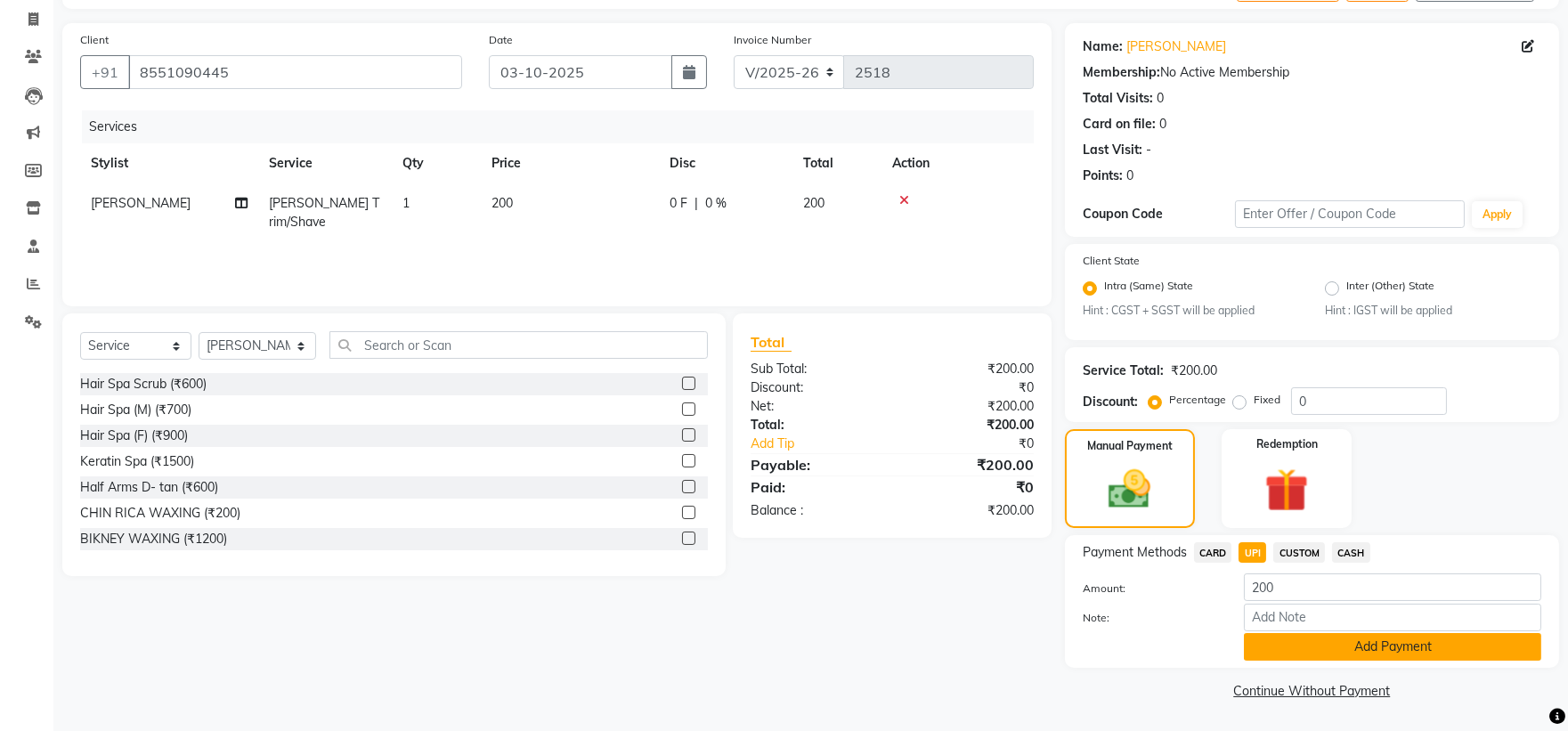
click at [1373, 646] on button "Add Payment" at bounding box center [1392, 646] width 297 height 28
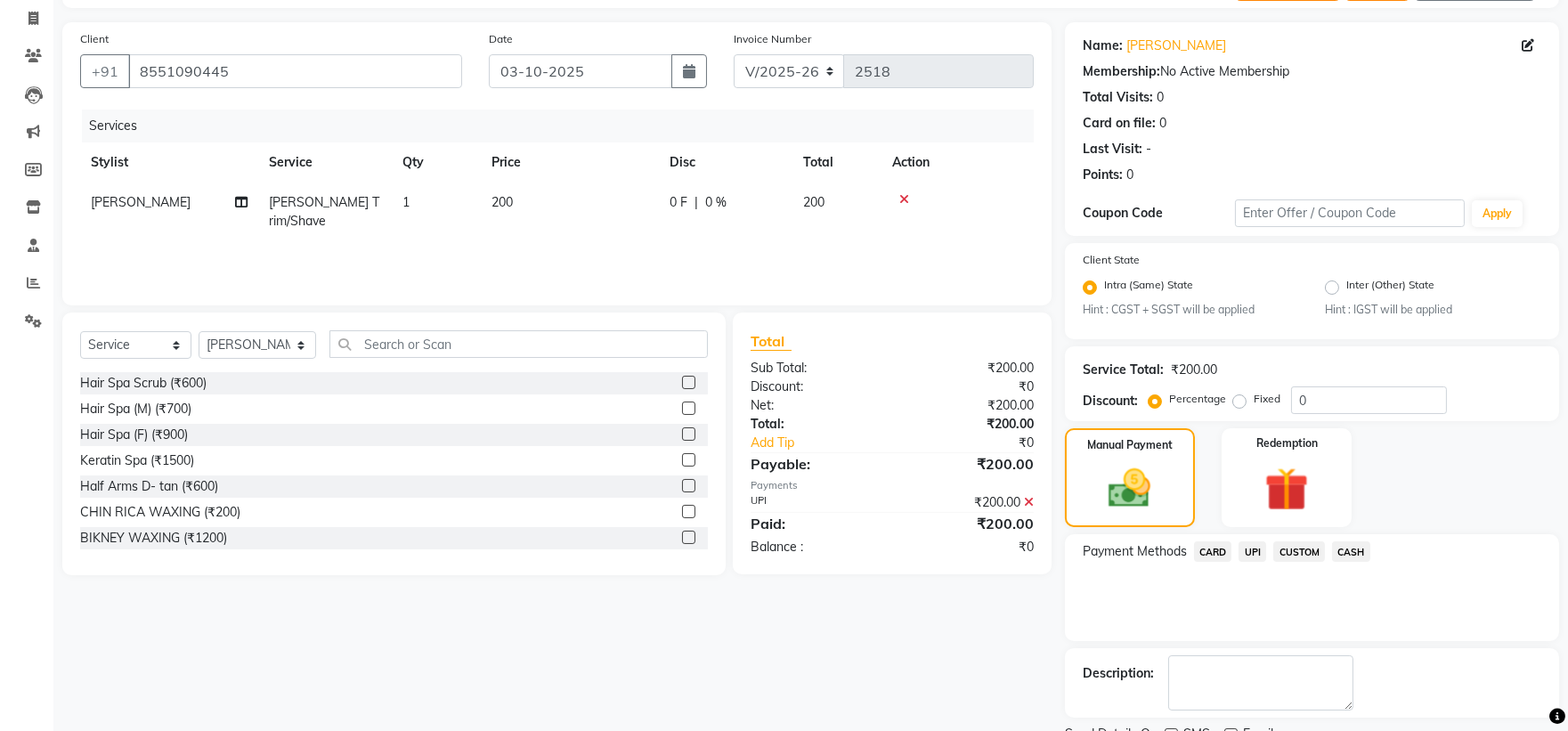
scroll to position [186, 0]
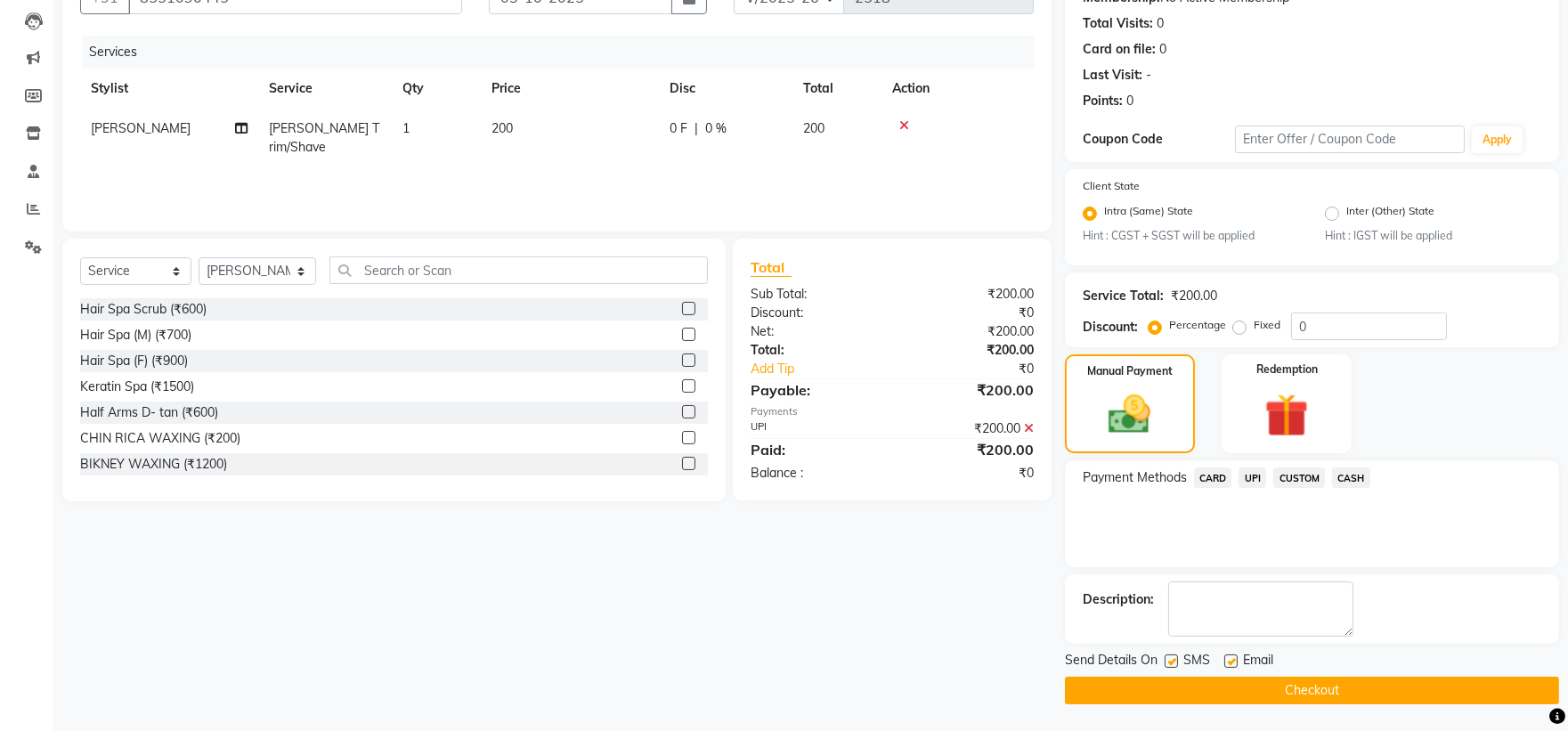
click at [1171, 693] on button "Checkout" at bounding box center [1312, 691] width 494 height 28
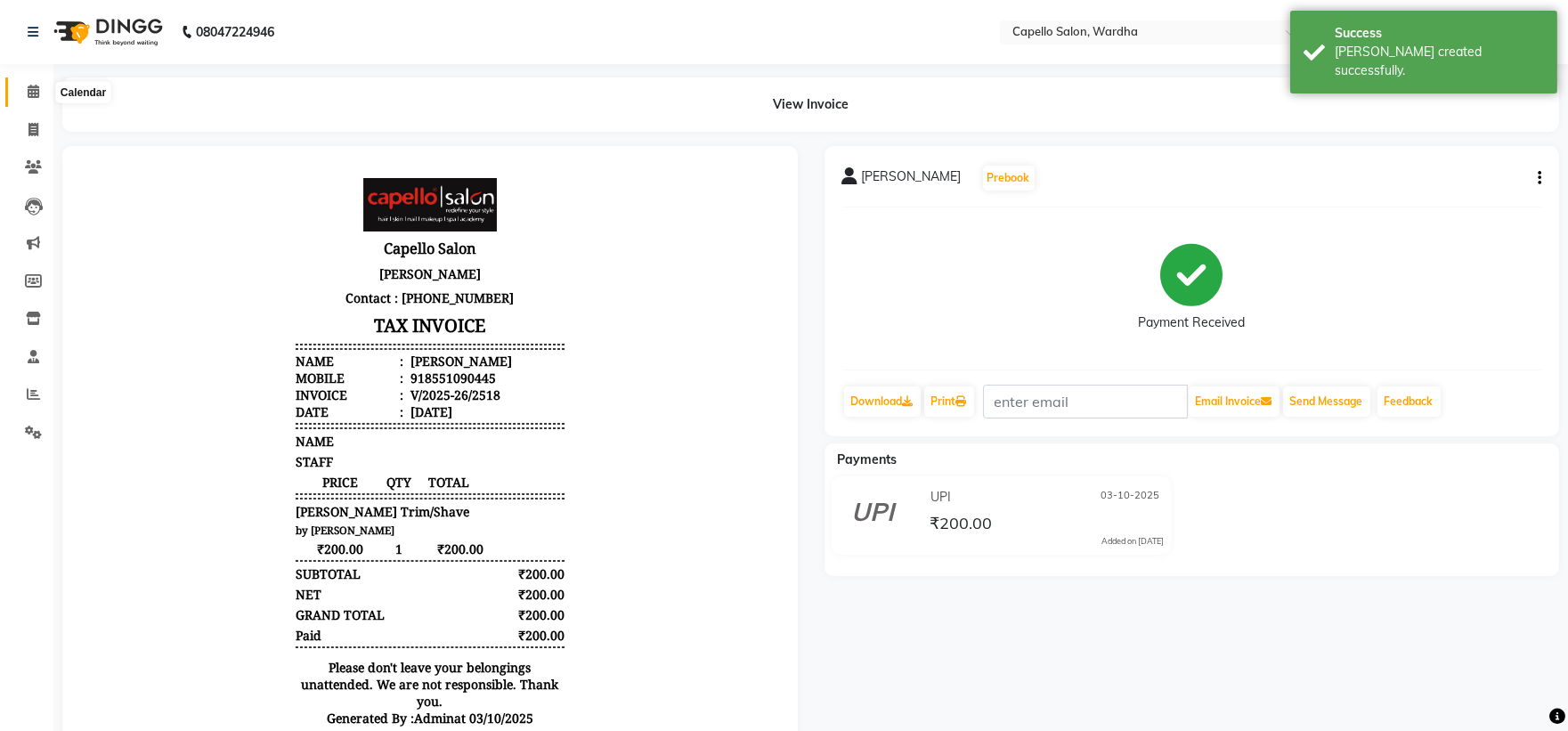
click at [28, 98] on icon at bounding box center [34, 91] width 12 height 13
